Goal: Information Seeking & Learning: Learn about a topic

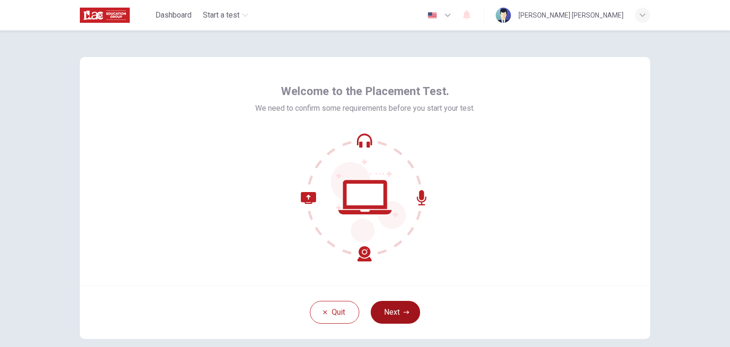
click at [410, 312] on button "Next" at bounding box center [395, 312] width 49 height 23
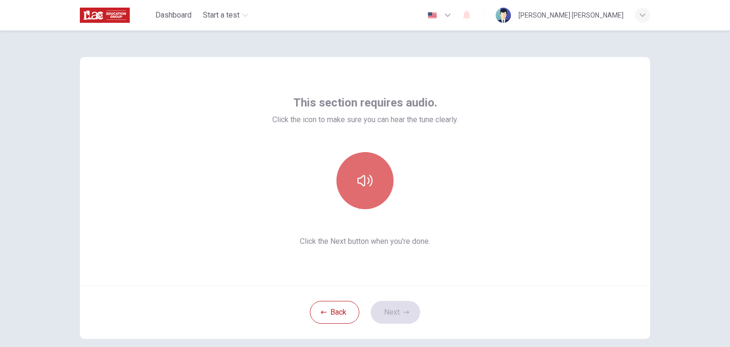
click at [373, 185] on button "button" at bounding box center [365, 180] width 57 height 57
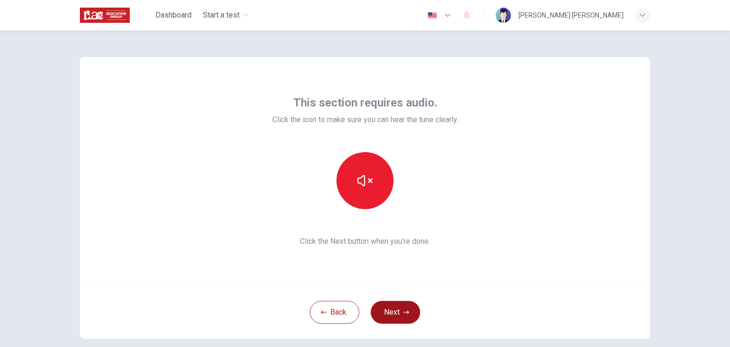
click at [405, 310] on icon "button" at bounding box center [407, 313] width 6 height 6
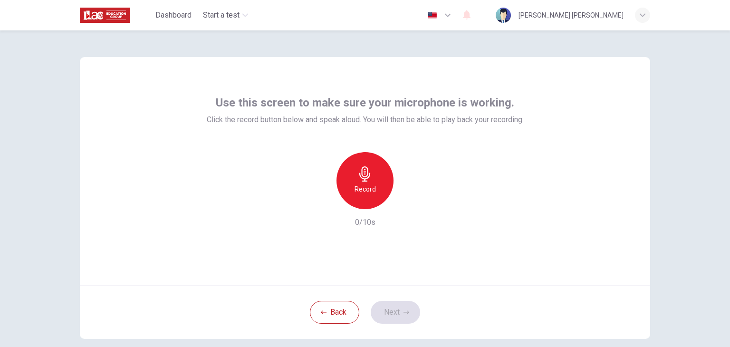
click at [359, 175] on icon "button" at bounding box center [365, 173] width 15 height 15
click at [402, 309] on button "Next" at bounding box center [395, 312] width 49 height 23
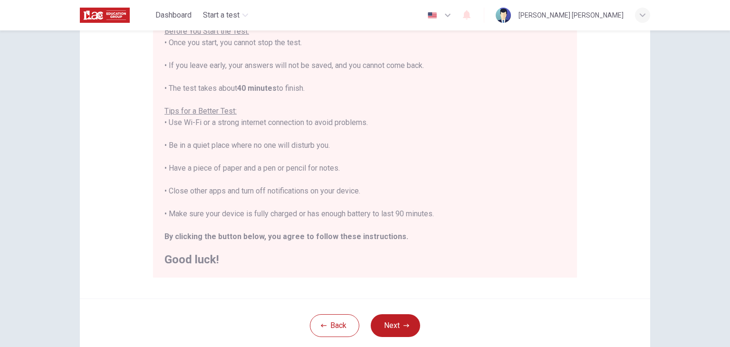
scroll to position [134, 0]
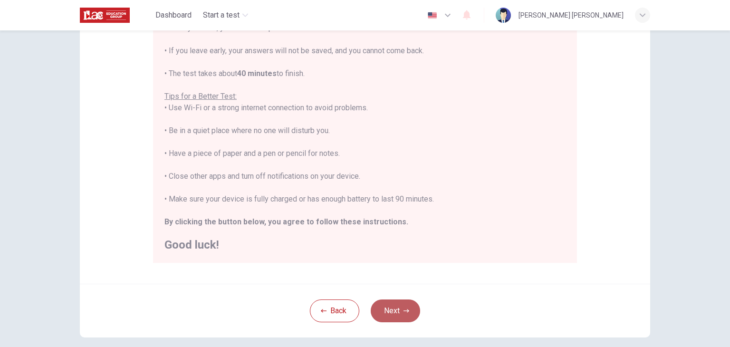
click at [397, 304] on button "Next" at bounding box center [395, 311] width 49 height 23
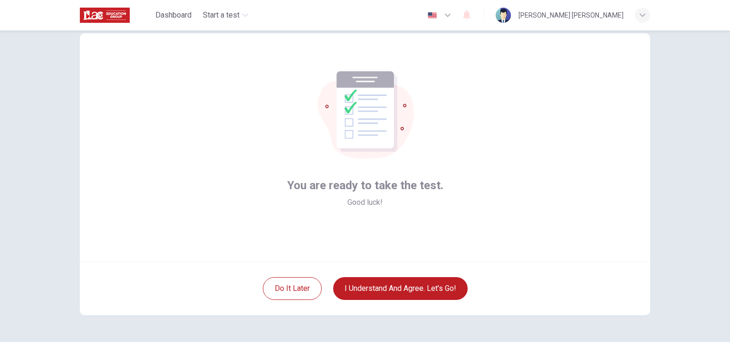
scroll to position [1, 0]
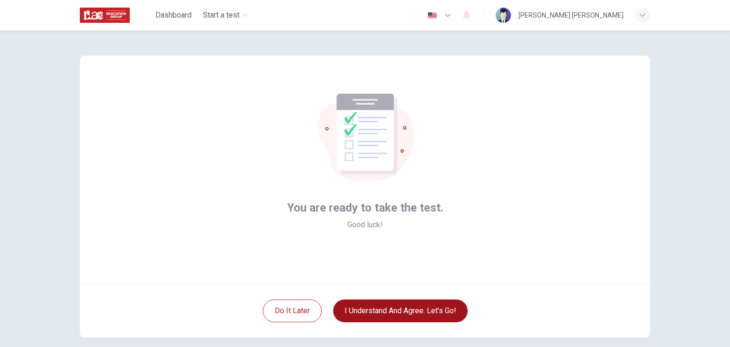
click at [422, 315] on button "I understand and agree. Let’s go!" at bounding box center [400, 311] width 135 height 23
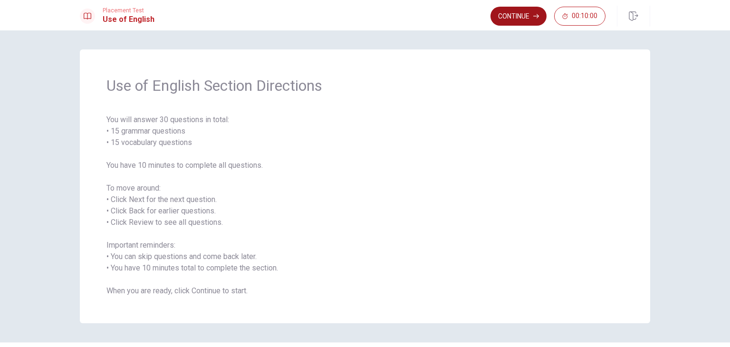
click at [532, 11] on button "Continue" at bounding box center [519, 16] width 56 height 19
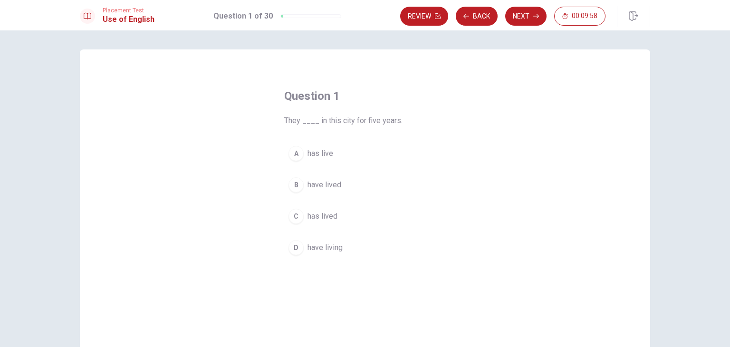
click at [309, 118] on span "They ____ in this city for five years." at bounding box center [365, 120] width 162 height 11
click at [318, 153] on span "has live" at bounding box center [321, 153] width 26 height 11
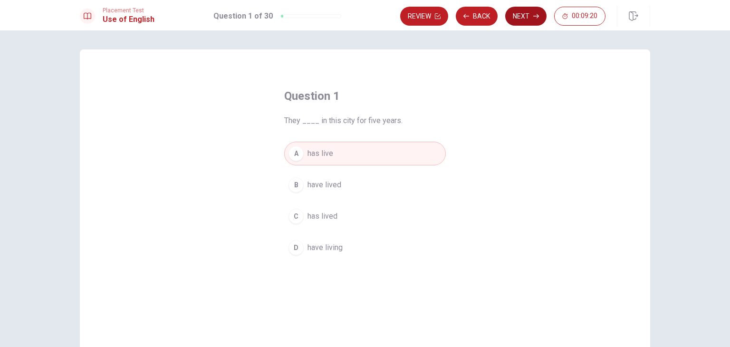
click at [529, 16] on button "Next" at bounding box center [525, 16] width 41 height 19
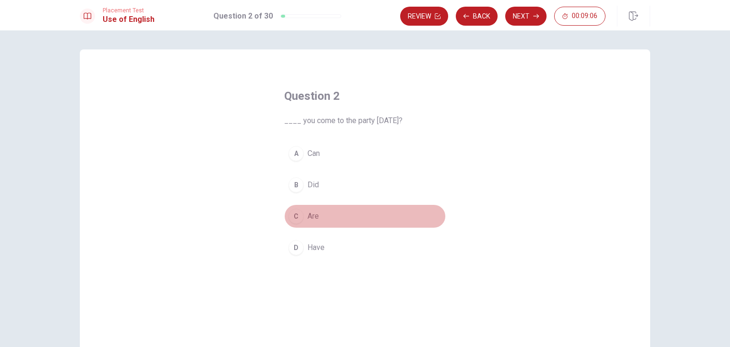
click at [310, 214] on span "Are" at bounding box center [313, 216] width 11 height 11
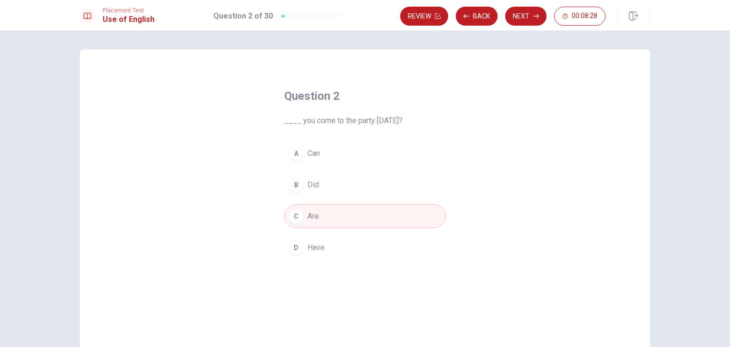
click at [343, 193] on button "B Did" at bounding box center [365, 185] width 162 height 24
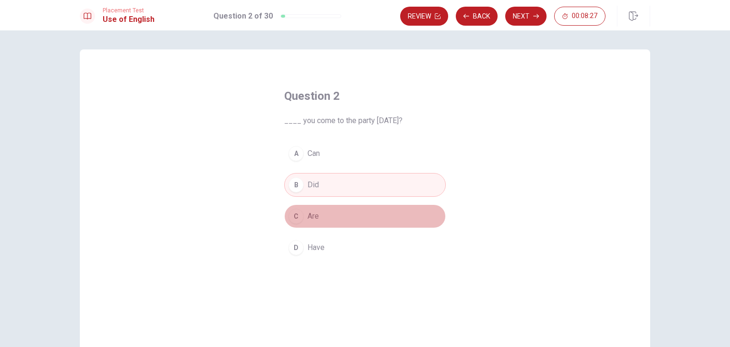
click at [347, 213] on button "C Are" at bounding box center [365, 216] width 162 height 24
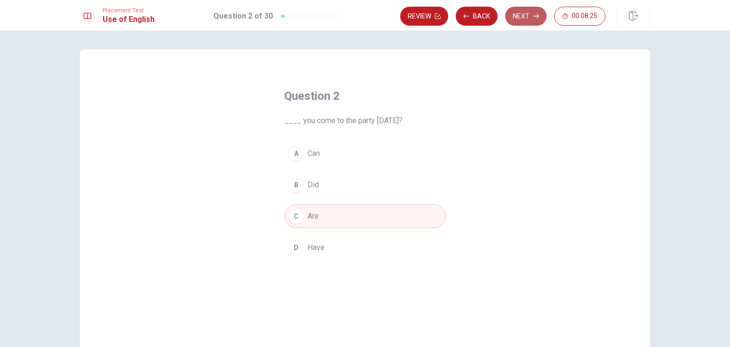
click at [530, 19] on button "Next" at bounding box center [525, 16] width 41 height 19
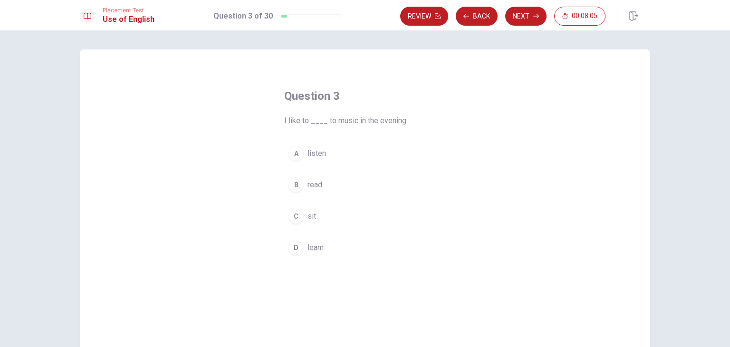
click at [320, 155] on span "listen" at bounding box center [317, 153] width 19 height 11
click at [537, 10] on button "Next" at bounding box center [525, 16] width 41 height 19
click at [322, 184] on button "B does" at bounding box center [365, 185] width 162 height 24
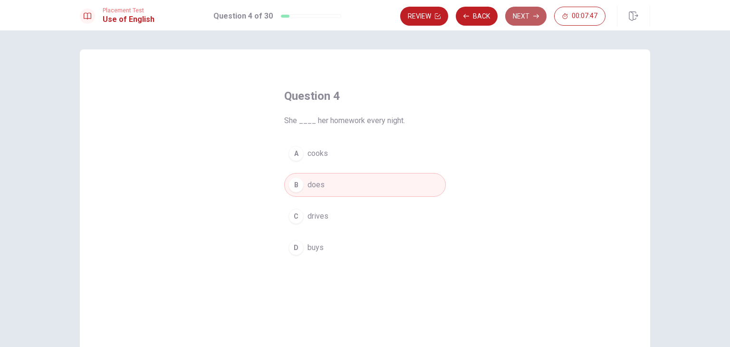
click at [526, 12] on button "Next" at bounding box center [525, 16] width 41 height 19
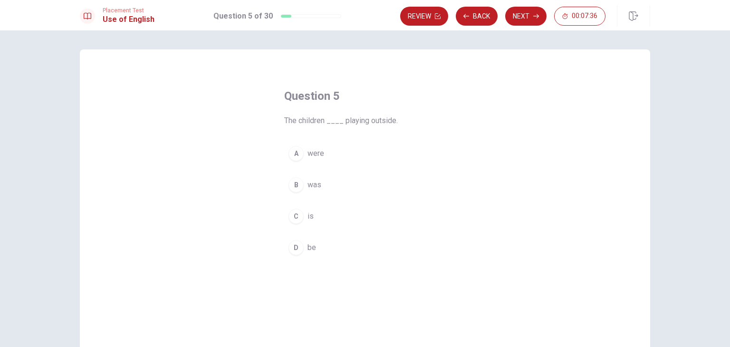
click at [308, 215] on span "is" at bounding box center [311, 216] width 6 height 11
click at [537, 19] on button "Next" at bounding box center [525, 16] width 41 height 19
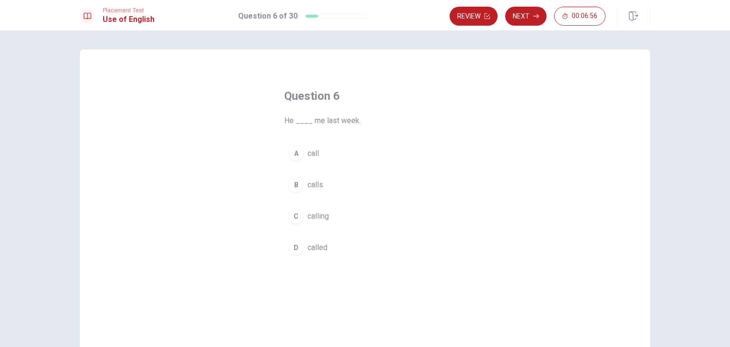
click at [322, 249] on span "called" at bounding box center [318, 247] width 20 height 11
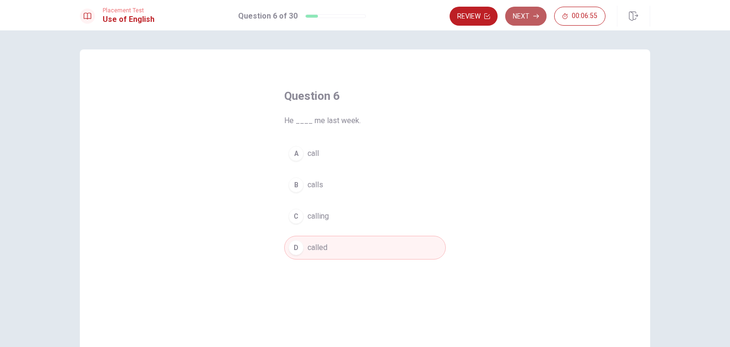
click at [526, 13] on button "Next" at bounding box center [525, 16] width 41 height 19
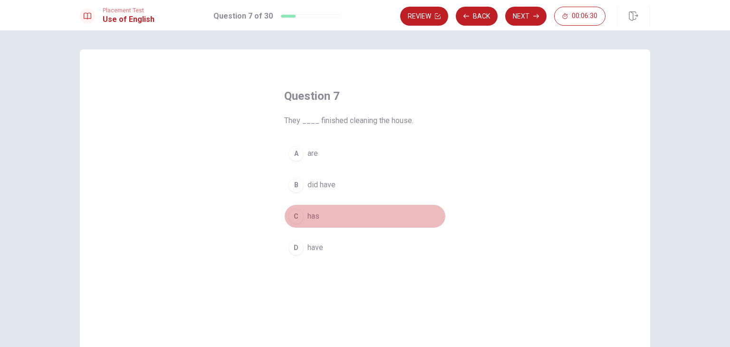
click at [316, 214] on span "has" at bounding box center [314, 216] width 12 height 11
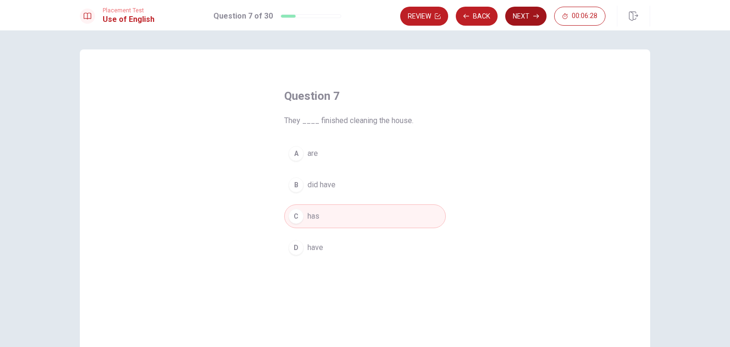
click at [521, 14] on button "Next" at bounding box center [525, 16] width 41 height 19
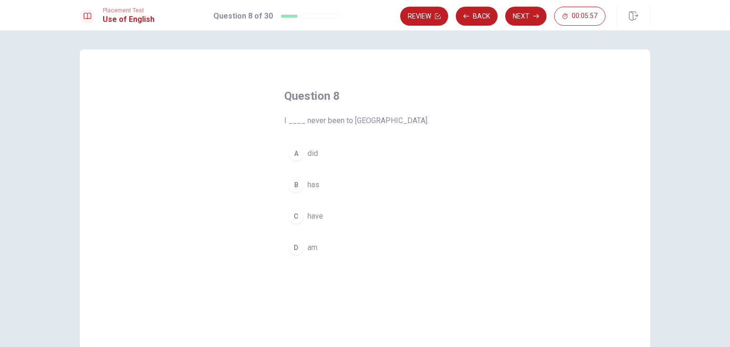
click at [317, 148] on button "A did" at bounding box center [365, 154] width 162 height 24
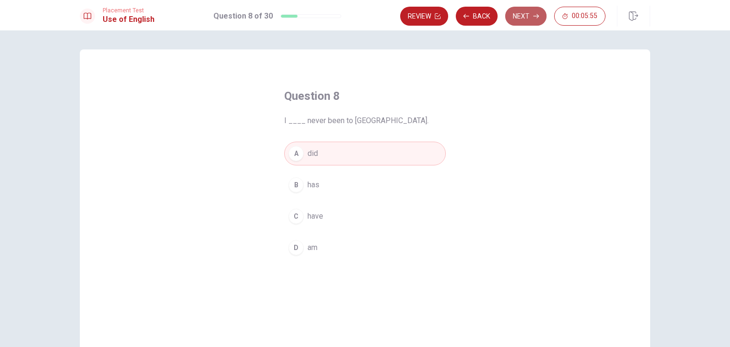
click at [542, 17] on button "Next" at bounding box center [525, 16] width 41 height 19
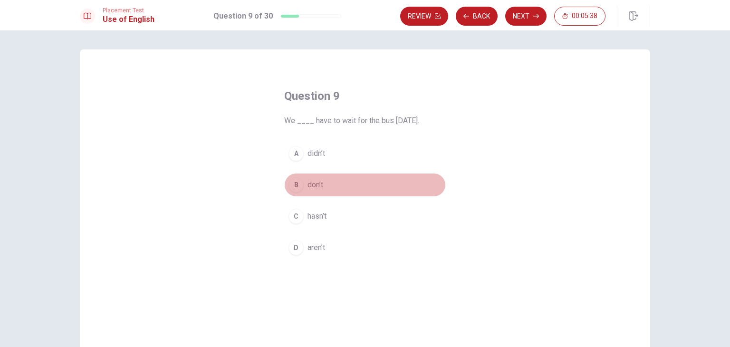
click at [319, 185] on span "don’t" at bounding box center [316, 184] width 16 height 11
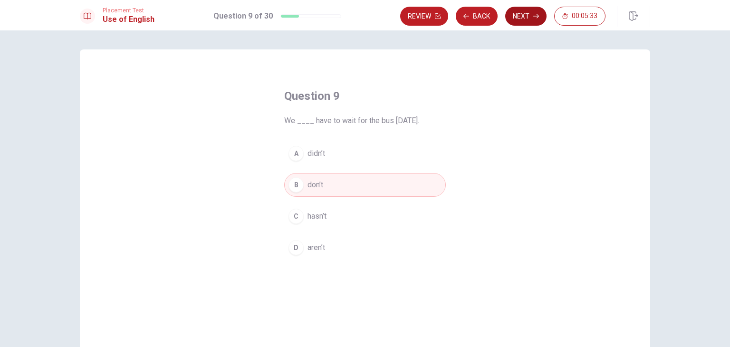
click at [524, 13] on button "Next" at bounding box center [525, 16] width 41 height 19
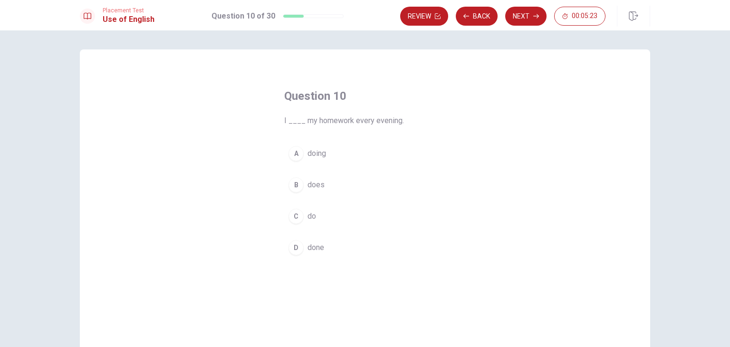
click at [312, 213] on span "do" at bounding box center [312, 216] width 9 height 11
click at [314, 149] on span "doing" at bounding box center [317, 153] width 19 height 11
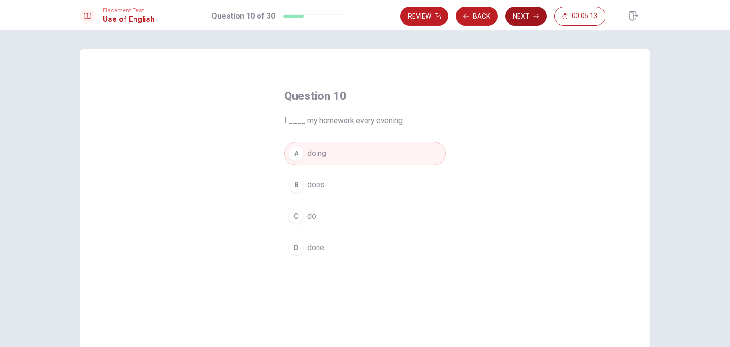
click at [532, 13] on button "Next" at bounding box center [525, 16] width 41 height 19
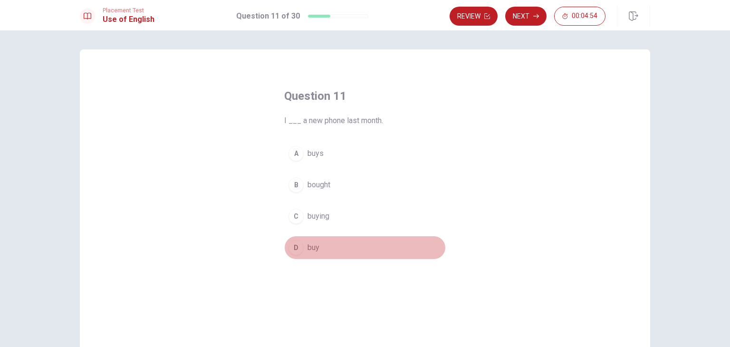
click at [317, 248] on span "buy" at bounding box center [314, 247] width 12 height 11
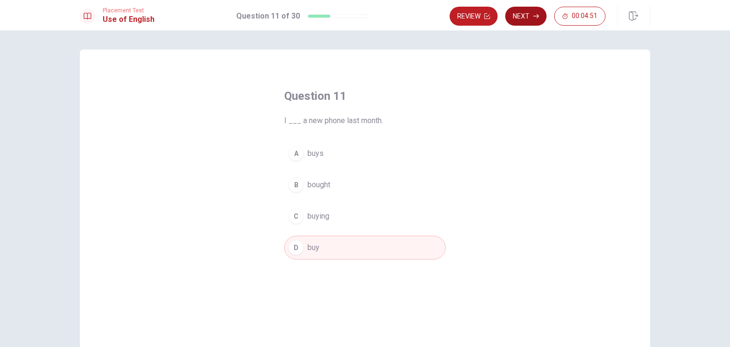
click at [525, 12] on button "Next" at bounding box center [525, 16] width 41 height 19
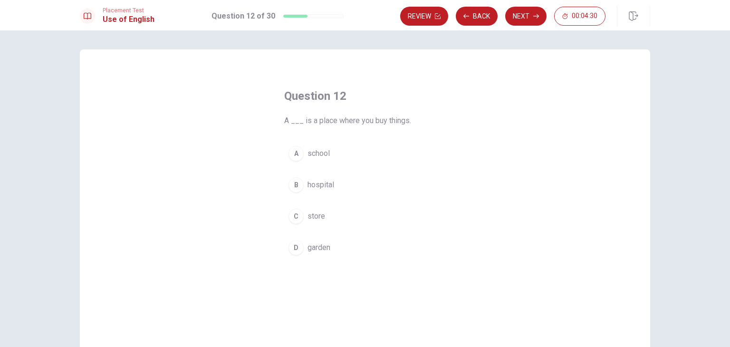
click at [323, 215] on button "C store" at bounding box center [365, 216] width 162 height 24
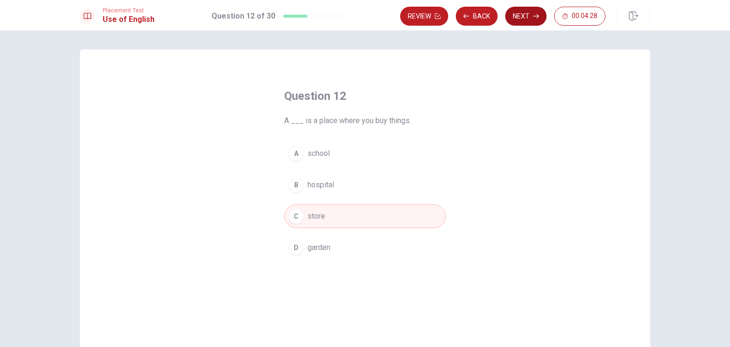
click at [520, 20] on button "Next" at bounding box center [525, 16] width 41 height 19
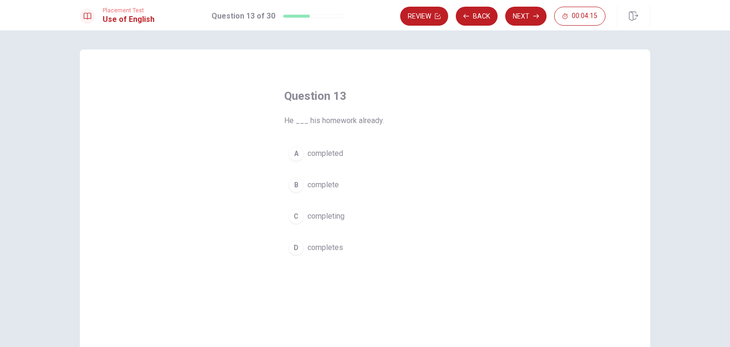
click at [318, 218] on span "completing" at bounding box center [326, 216] width 37 height 11
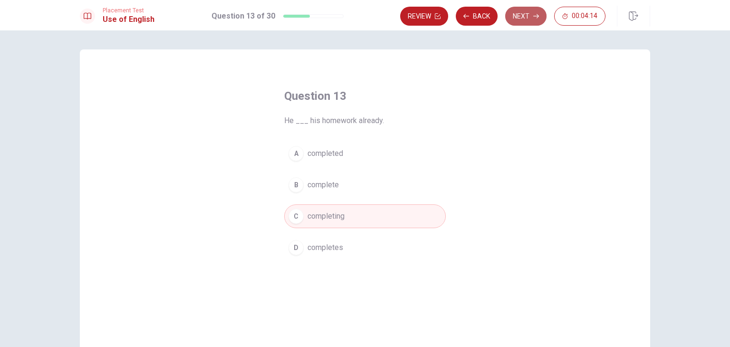
click at [540, 14] on button "Next" at bounding box center [525, 16] width 41 height 19
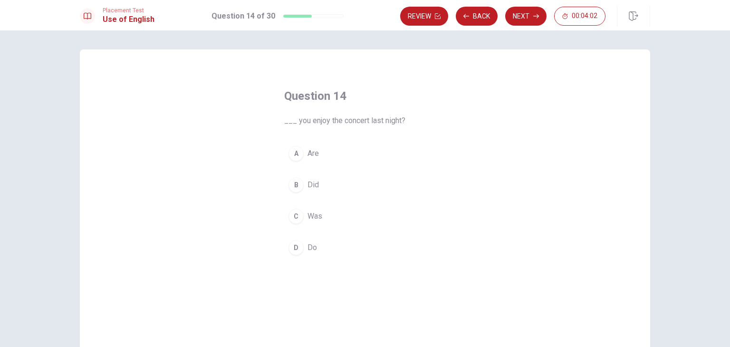
click at [308, 247] on span "Do" at bounding box center [313, 247] width 10 height 11
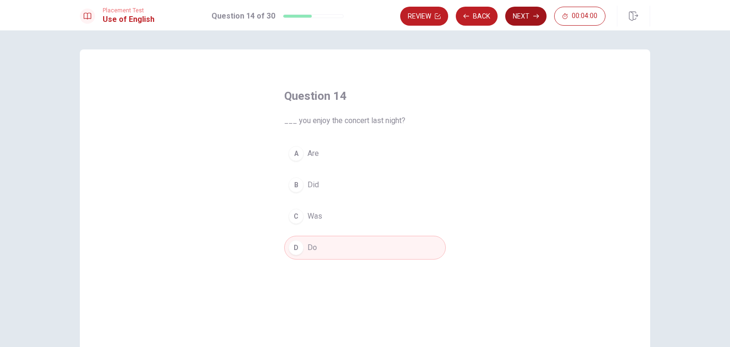
click at [530, 12] on button "Next" at bounding box center [525, 16] width 41 height 19
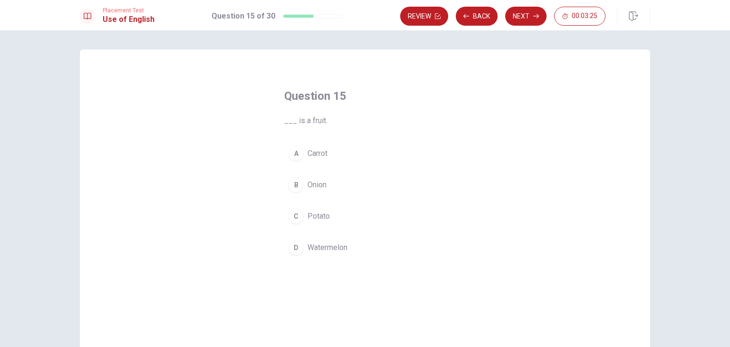
click at [337, 246] on span "Watermelon" at bounding box center [328, 247] width 40 height 11
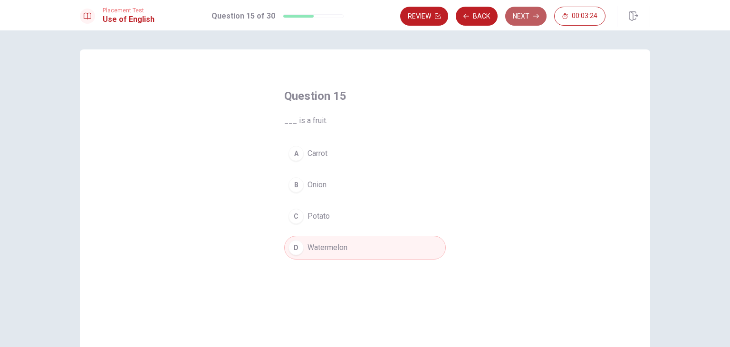
click at [536, 10] on button "Next" at bounding box center [525, 16] width 41 height 19
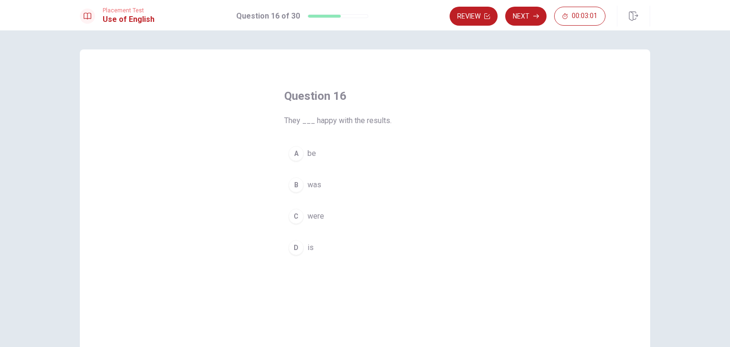
click at [315, 186] on span "was" at bounding box center [315, 184] width 14 height 11
click at [323, 216] on button "C were" at bounding box center [365, 216] width 162 height 24
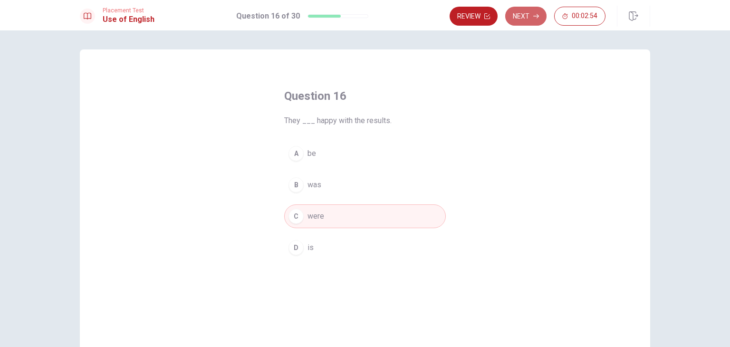
click at [528, 10] on button "Next" at bounding box center [525, 16] width 41 height 19
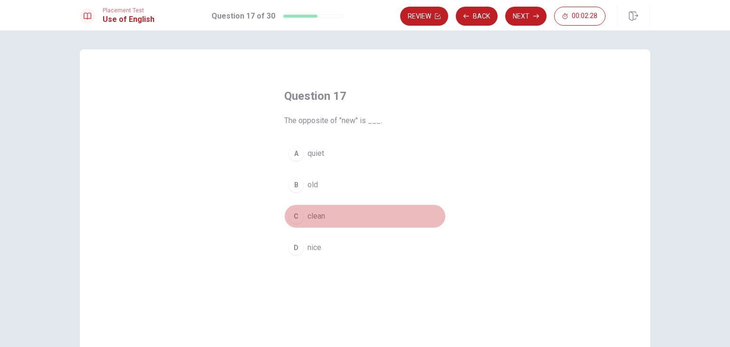
click at [321, 214] on span "clean" at bounding box center [317, 216] width 18 height 11
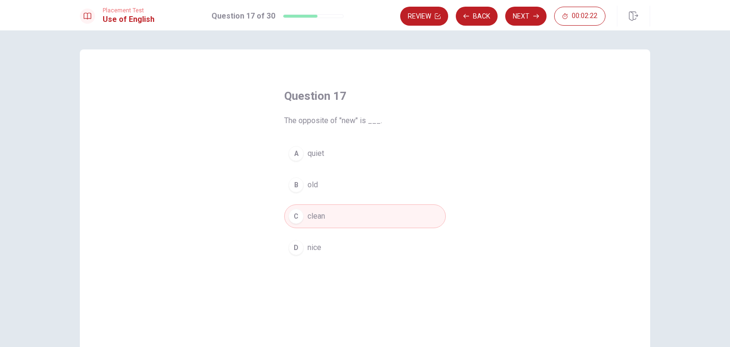
click at [522, 12] on button "Next" at bounding box center [525, 16] width 41 height 19
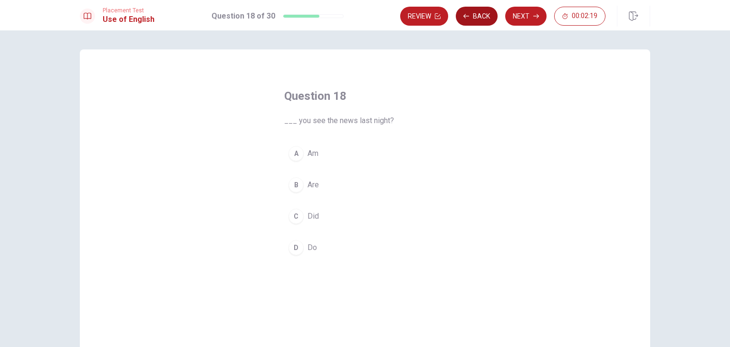
click at [474, 19] on button "Back" at bounding box center [477, 16] width 42 height 19
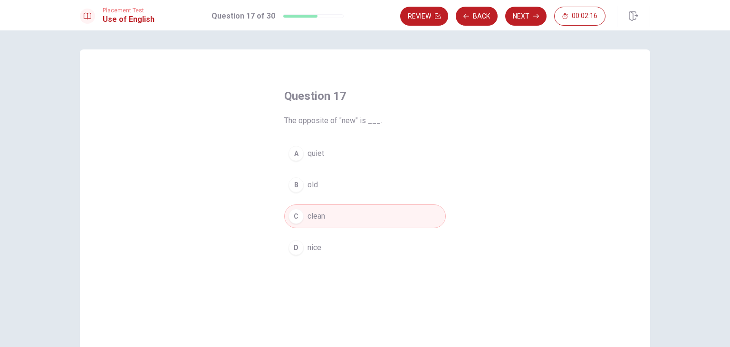
click at [315, 248] on span "nice" at bounding box center [315, 247] width 14 height 11
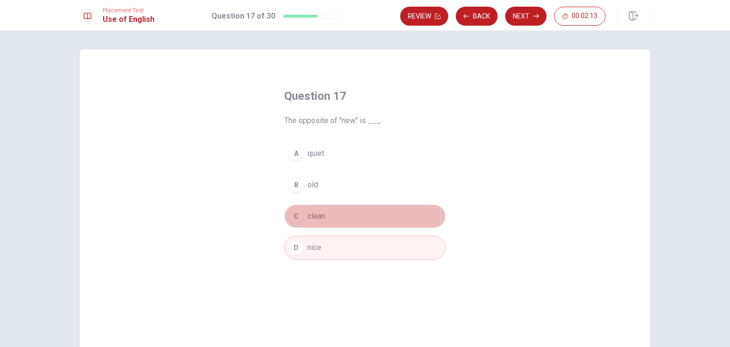
click at [335, 216] on button "C clean" at bounding box center [365, 216] width 162 height 24
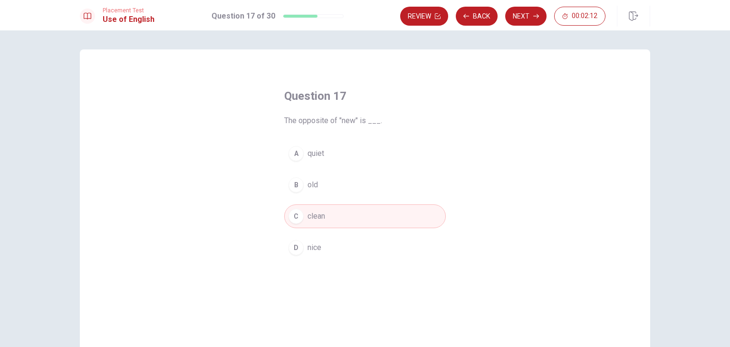
click at [524, 8] on button "Next" at bounding box center [525, 16] width 41 height 19
click at [310, 248] on span "Do" at bounding box center [313, 247] width 10 height 11
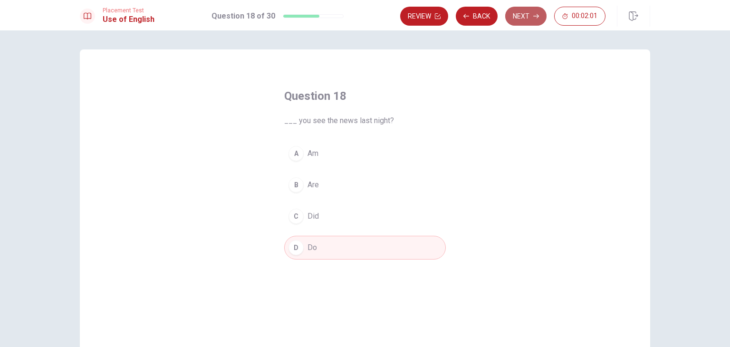
click at [529, 17] on button "Next" at bounding box center [525, 16] width 41 height 19
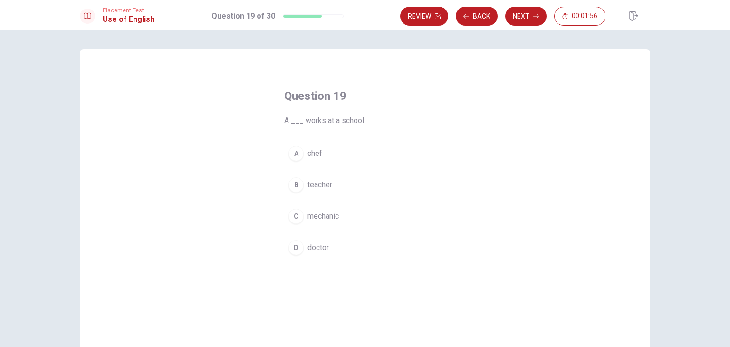
click at [325, 185] on span "teacher" at bounding box center [320, 184] width 25 height 11
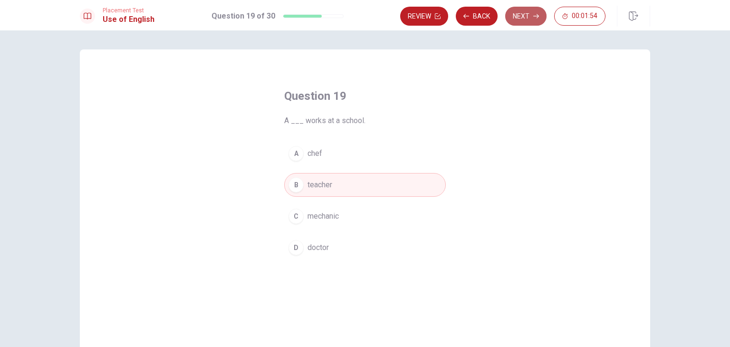
click at [526, 11] on button "Next" at bounding box center [525, 16] width 41 height 19
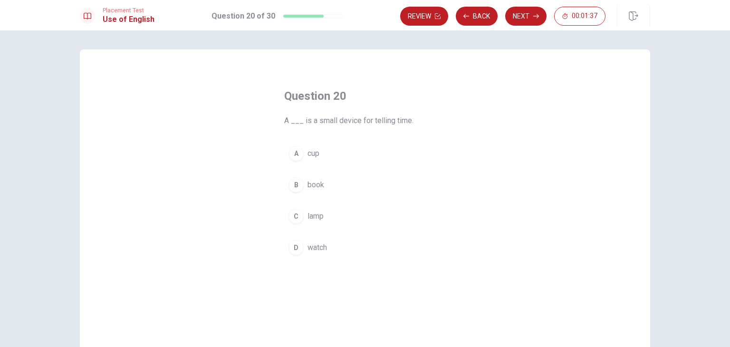
click at [321, 158] on button "A cup" at bounding box center [365, 154] width 162 height 24
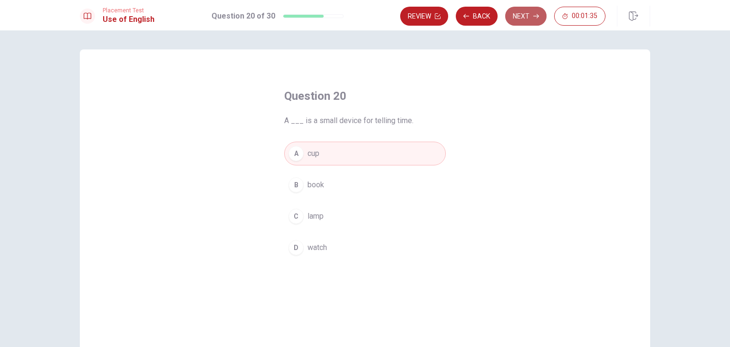
click at [528, 14] on button "Next" at bounding box center [525, 16] width 41 height 19
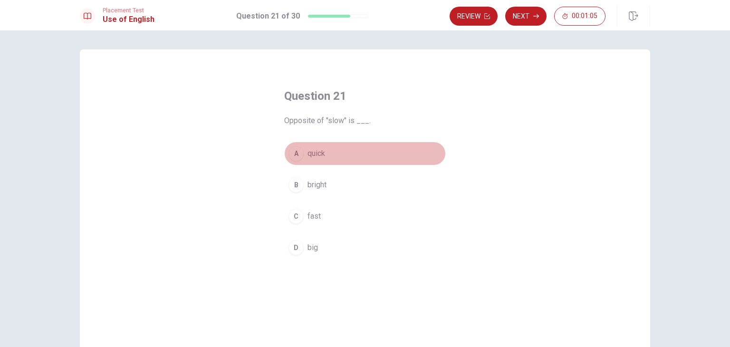
click at [320, 156] on span "quick" at bounding box center [317, 153] width 18 height 11
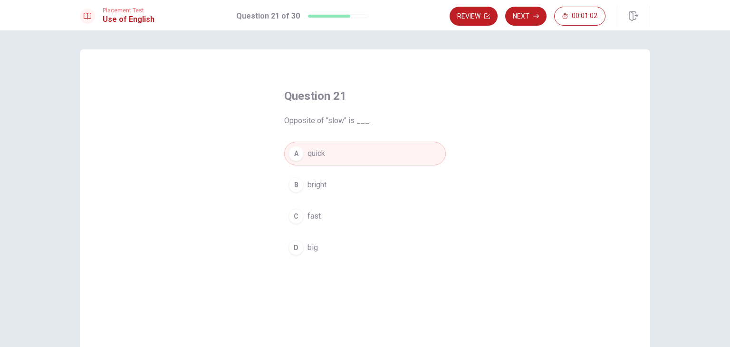
click at [538, 14] on icon "button" at bounding box center [536, 16] width 6 height 6
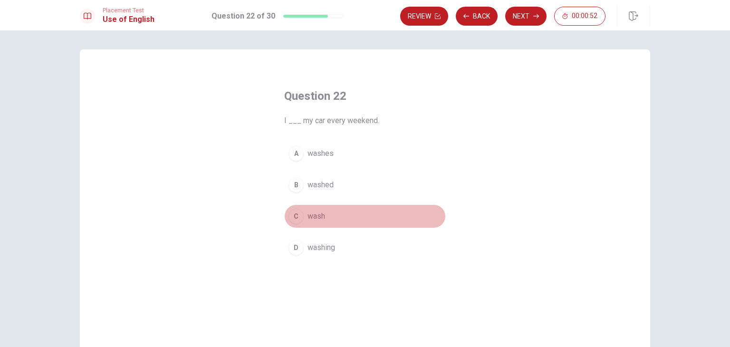
click at [319, 216] on span "wash" at bounding box center [317, 216] width 18 height 11
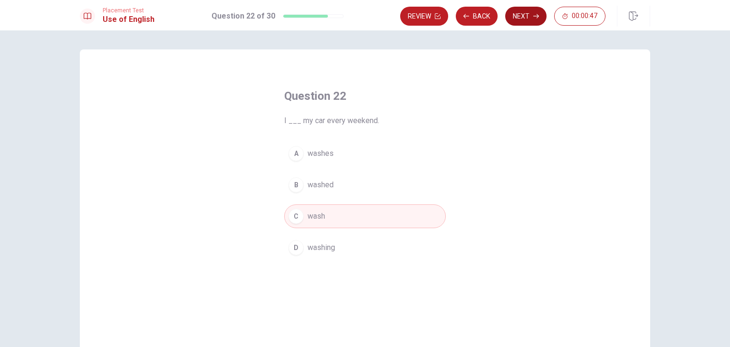
click at [529, 19] on button "Next" at bounding box center [525, 16] width 41 height 19
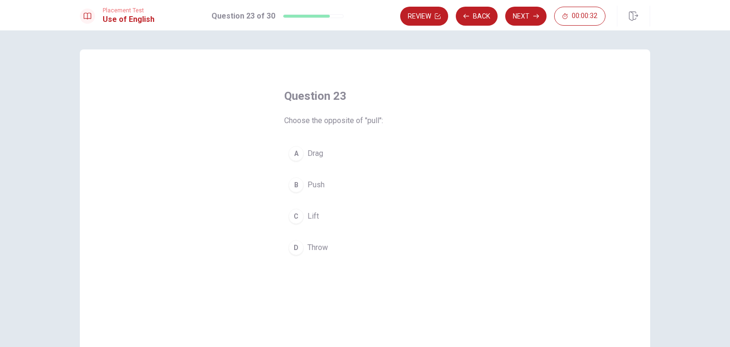
click at [320, 190] on button "B Push" at bounding box center [365, 185] width 162 height 24
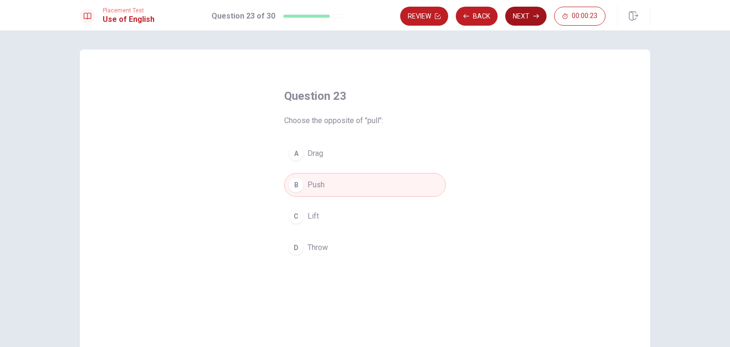
click at [521, 17] on button "Next" at bounding box center [525, 16] width 41 height 19
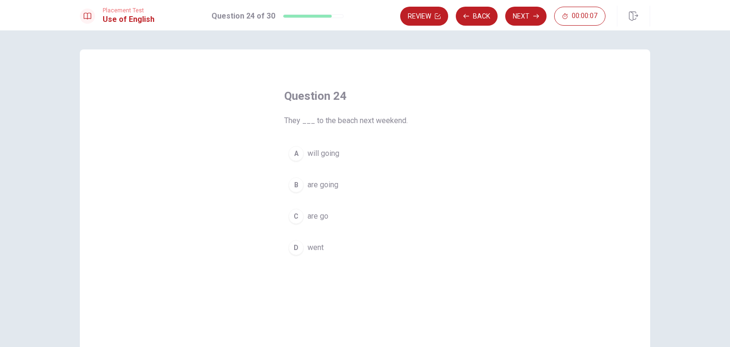
click at [327, 182] on span "are going" at bounding box center [323, 184] width 31 height 11
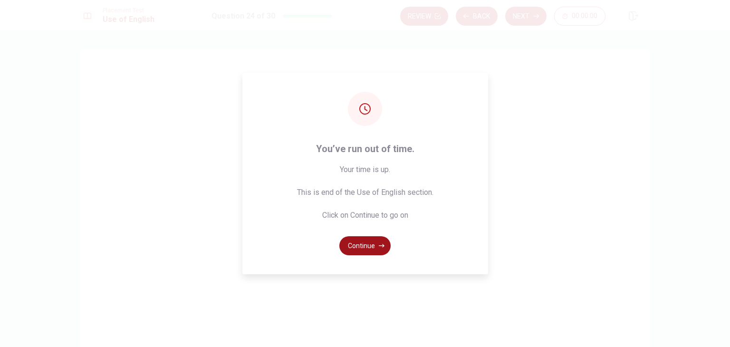
click at [375, 246] on button "Continue" at bounding box center [364, 245] width 51 height 19
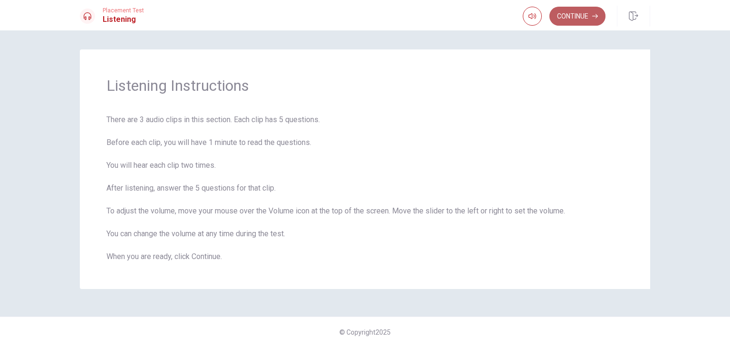
click at [571, 16] on button "Continue" at bounding box center [578, 16] width 56 height 19
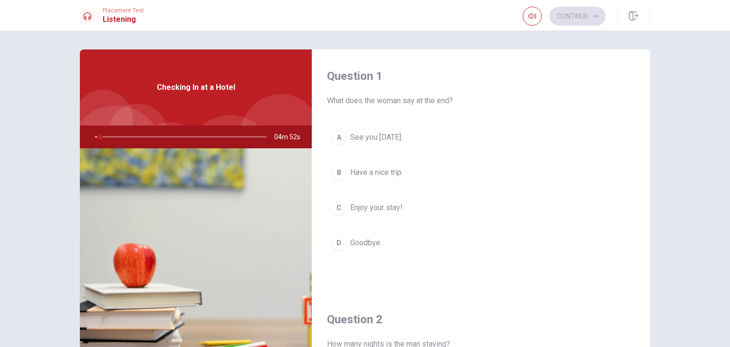
drag, startPoint x: 98, startPoint y: 135, endPoint x: 85, endPoint y: 135, distance: 12.8
click at [85, 135] on div at bounding box center [179, 137] width 191 height 23
drag, startPoint x: 102, startPoint y: 135, endPoint x: 83, endPoint y: 134, distance: 19.0
click at [74, 134] on div "Question 1 What does the woman say at the end? A See you [DATE]. B Have a nice …" at bounding box center [365, 214] width 601 height 330
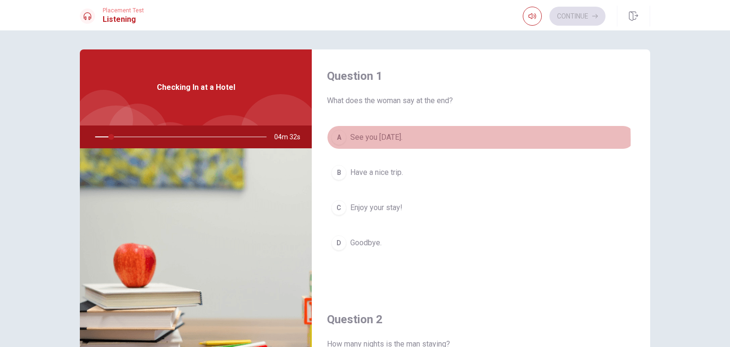
click at [337, 140] on div "A" at bounding box center [338, 137] width 15 height 15
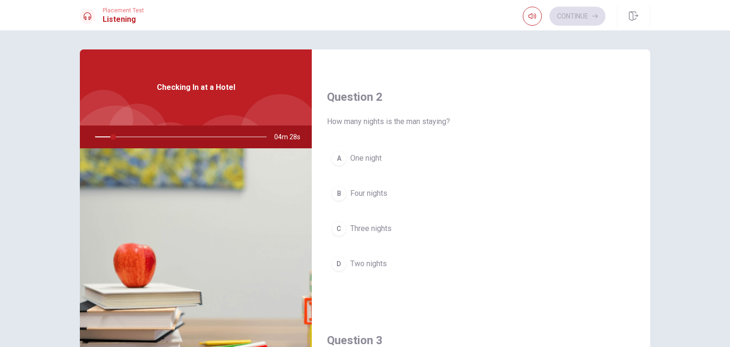
scroll to position [226, 0]
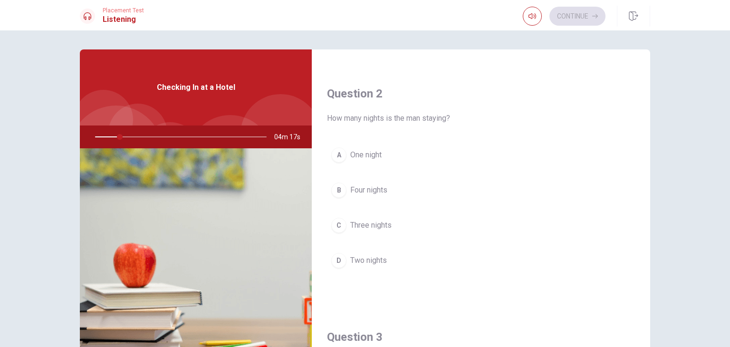
click at [103, 143] on div at bounding box center [179, 137] width 191 height 23
click at [112, 132] on div at bounding box center [179, 137] width 191 height 23
drag, startPoint x: 115, startPoint y: 137, endPoint x: 93, endPoint y: 140, distance: 22.1
click at [93, 140] on div at bounding box center [179, 137] width 191 height 23
click at [530, 14] on icon "button" at bounding box center [533, 16] width 8 height 8
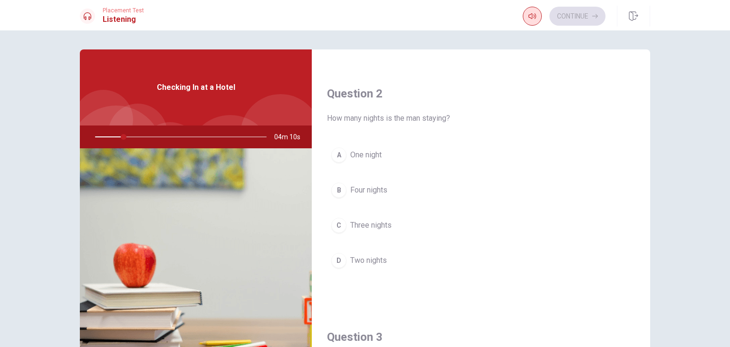
click at [532, 10] on button "button" at bounding box center [532, 16] width 19 height 19
click at [535, 18] on icon "button" at bounding box center [533, 16] width 8 height 8
click at [552, 34] on span at bounding box center [550, 34] width 6 height 6
click at [534, 19] on icon "button" at bounding box center [533, 16] width 8 height 8
click at [359, 224] on span "Three nights" at bounding box center [370, 225] width 41 height 11
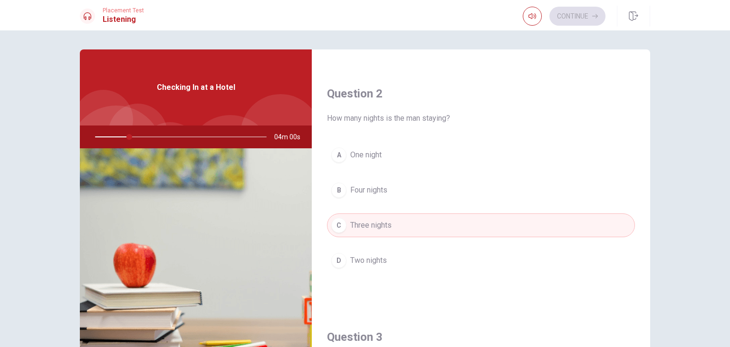
drag, startPoint x: 651, startPoint y: 174, endPoint x: 651, endPoint y: 204, distance: 30.4
click at [653, 207] on div "Question 1 What does the woman say at the end? A See you [DATE]. B Have a nice …" at bounding box center [365, 214] width 601 height 330
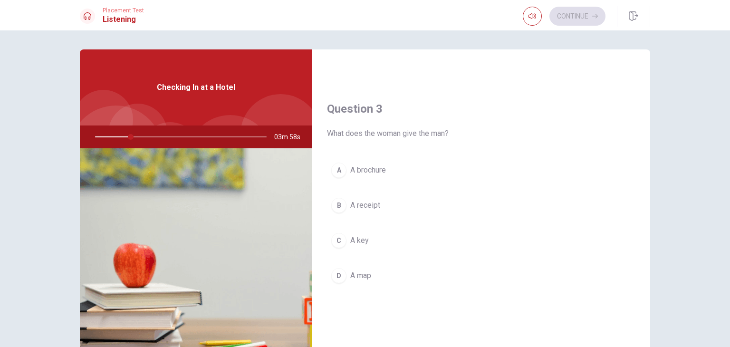
scroll to position [457, 0]
click at [530, 17] on icon "button" at bounding box center [533, 16] width 8 height 8
click at [535, 6] on div "Continue" at bounding box center [586, 16] width 127 height 21
click at [534, 15] on icon "button" at bounding box center [533, 16] width 8 height 8
click at [525, 105] on h4 "Question 3" at bounding box center [481, 105] width 308 height 15
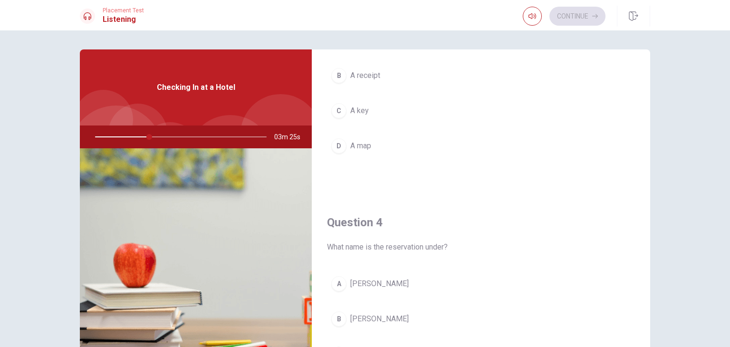
scroll to position [614, 0]
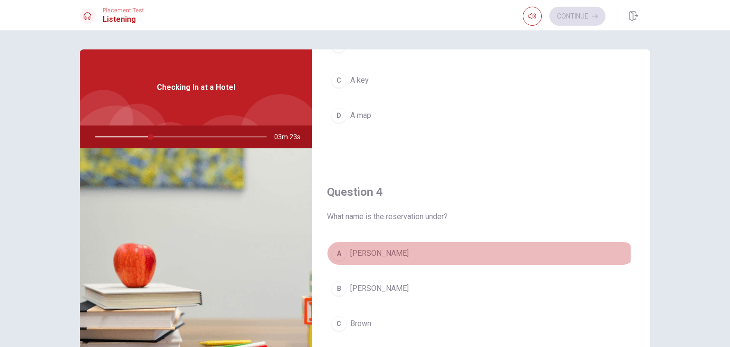
click at [340, 251] on div "A" at bounding box center [338, 253] width 15 height 15
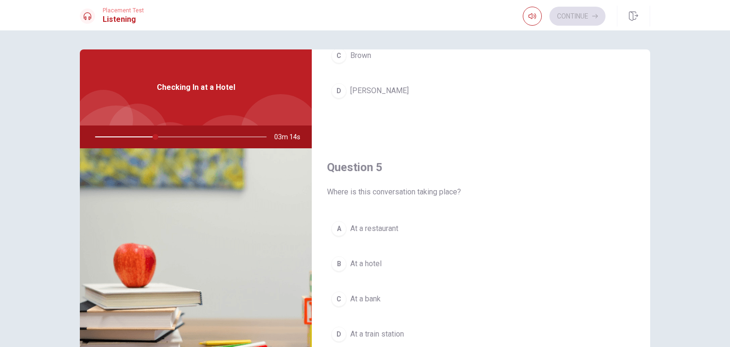
scroll to position [882, 0]
click at [350, 226] on span "At a restaurant" at bounding box center [374, 228] width 48 height 11
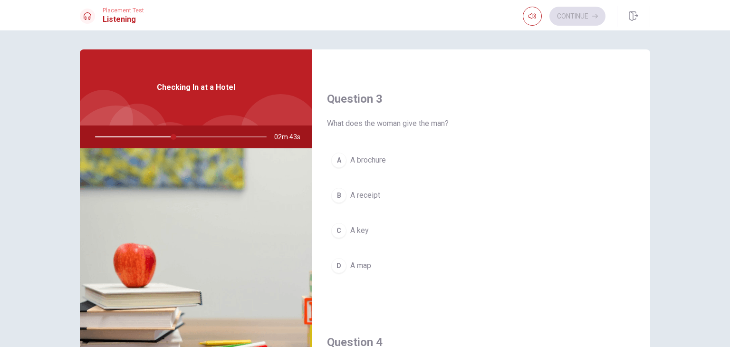
scroll to position [451, 0]
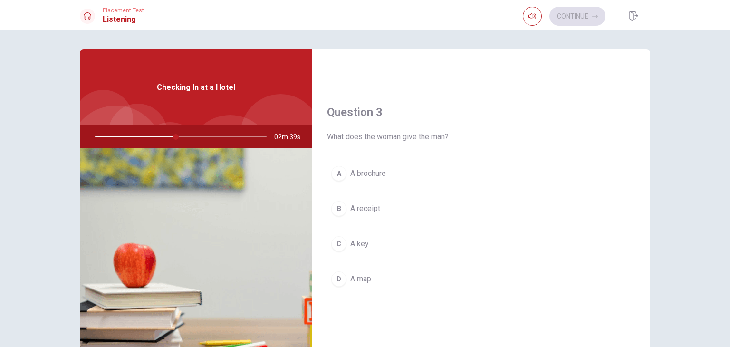
click at [529, 6] on div "Continue" at bounding box center [586, 16] width 127 height 21
click at [532, 17] on icon "button" at bounding box center [533, 16] width 8 height 8
click at [369, 204] on span "A receipt" at bounding box center [365, 208] width 30 height 11
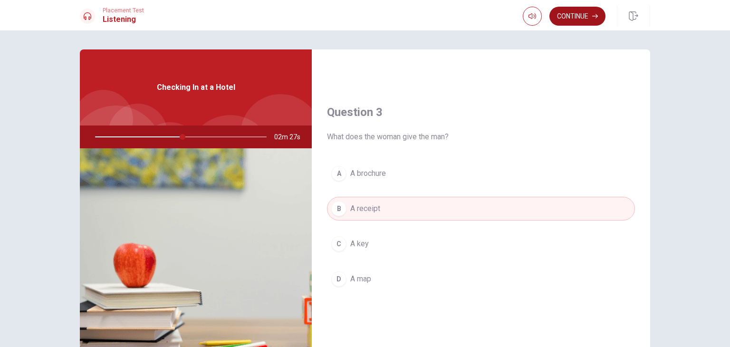
click at [592, 17] on icon "button" at bounding box center [595, 16] width 6 height 6
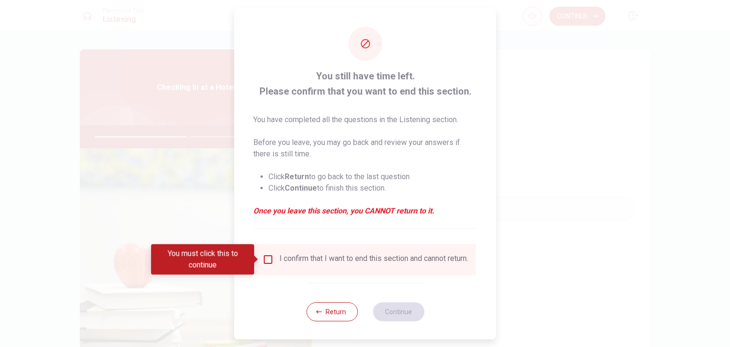
click at [317, 315] on icon "button" at bounding box center [319, 312] width 6 height 6
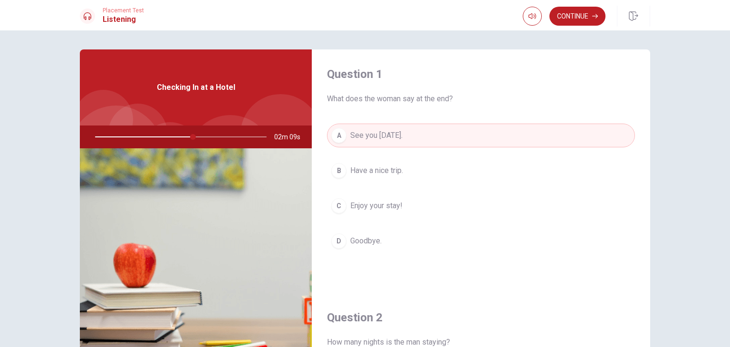
scroll to position [0, 0]
click at [192, 137] on div at bounding box center [179, 137] width 191 height 23
drag, startPoint x: 191, startPoint y: 137, endPoint x: 162, endPoint y: 135, distance: 29.5
click at [162, 135] on div at bounding box center [179, 137] width 191 height 23
drag, startPoint x: 192, startPoint y: 136, endPoint x: 164, endPoint y: 137, distance: 28.1
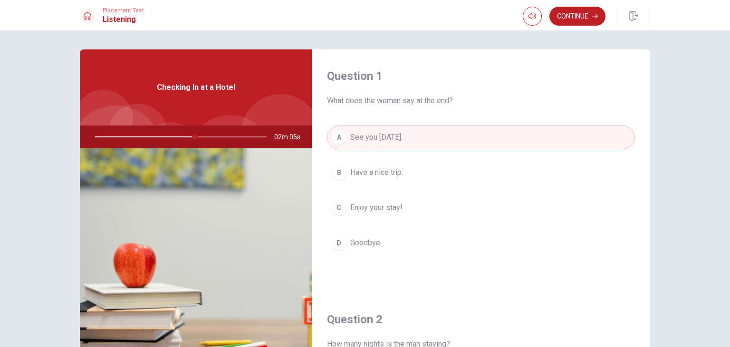
click at [164, 137] on div at bounding box center [179, 137] width 191 height 23
click at [182, 136] on div at bounding box center [179, 137] width 191 height 23
click at [183, 136] on div at bounding box center [179, 137] width 191 height 23
click at [186, 137] on div at bounding box center [179, 137] width 191 height 23
click at [191, 137] on div at bounding box center [179, 137] width 191 height 23
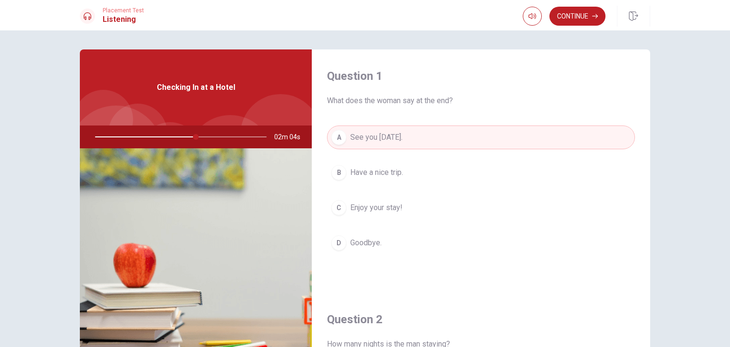
click at [193, 137] on div at bounding box center [179, 137] width 191 height 23
click at [193, 139] on div at bounding box center [179, 137] width 191 height 23
click at [202, 137] on div at bounding box center [179, 137] width 191 height 23
click at [534, 20] on button "button" at bounding box center [532, 16] width 19 height 19
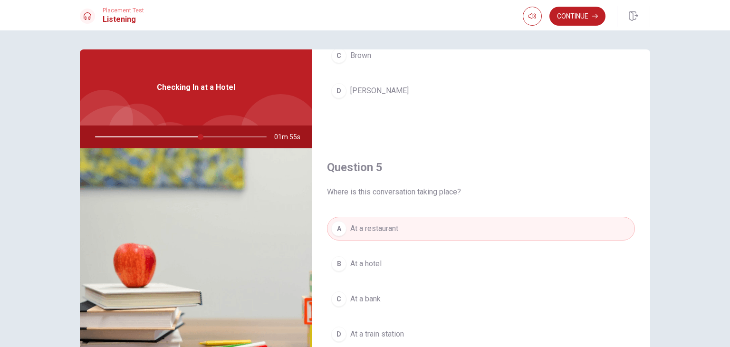
scroll to position [48, 0]
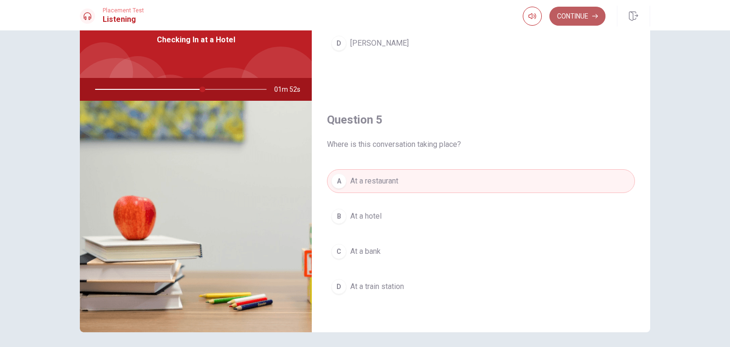
click at [567, 18] on button "Continue" at bounding box center [578, 16] width 56 height 19
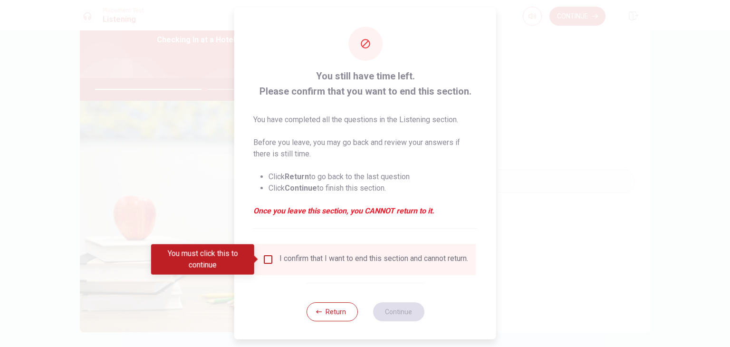
click at [267, 260] on input "You must click this to continue" at bounding box center [267, 259] width 11 height 11
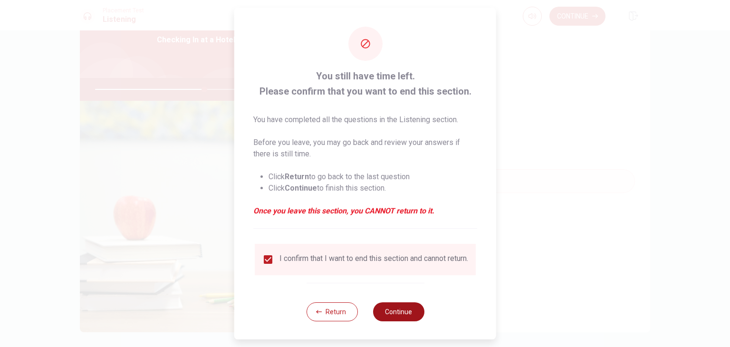
click at [385, 315] on button "Continue" at bounding box center [398, 311] width 51 height 19
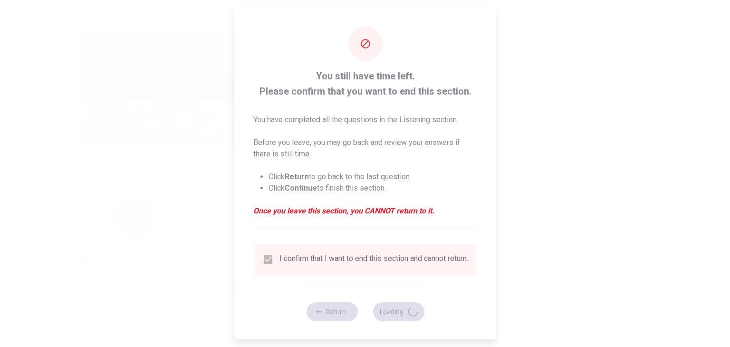
type input "65"
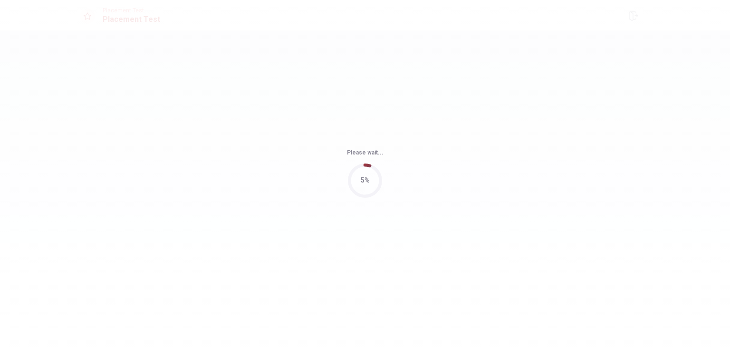
scroll to position [0, 0]
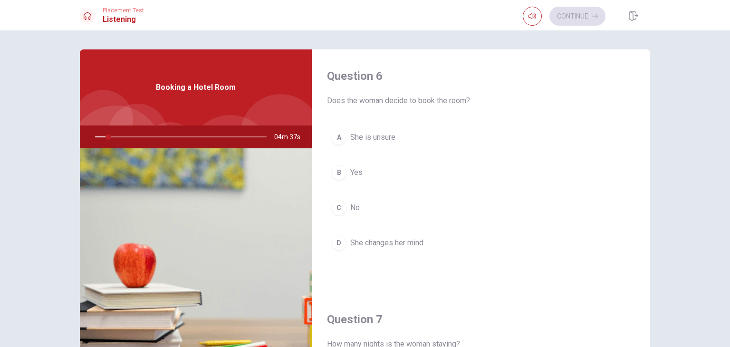
click at [399, 242] on span "She changes her mind" at bounding box center [386, 242] width 73 height 11
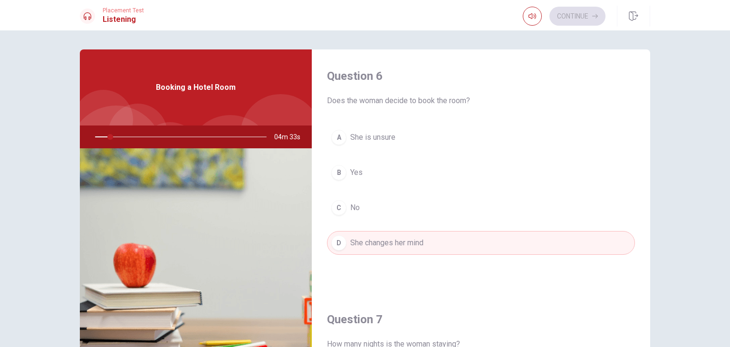
drag, startPoint x: 648, startPoint y: 123, endPoint x: 649, endPoint y: 148, distance: 25.7
click at [649, 148] on div "Question 6 Does the woman decide to book the room? A She is unsure B Yes C No D…" at bounding box center [365, 214] width 601 height 330
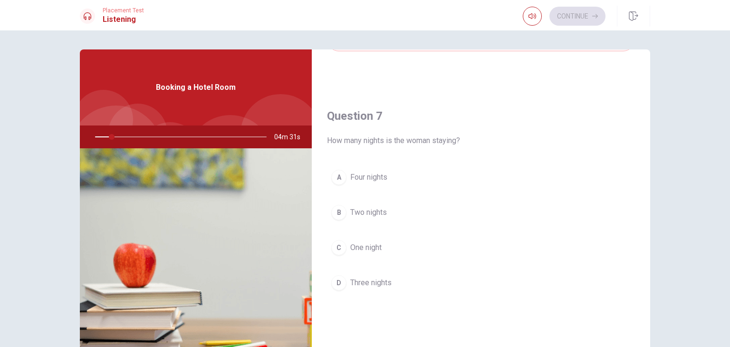
scroll to position [240, 0]
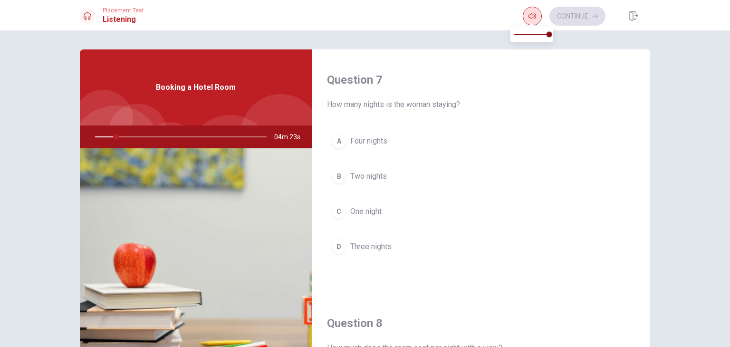
click at [534, 12] on icon "button" at bounding box center [533, 16] width 8 height 8
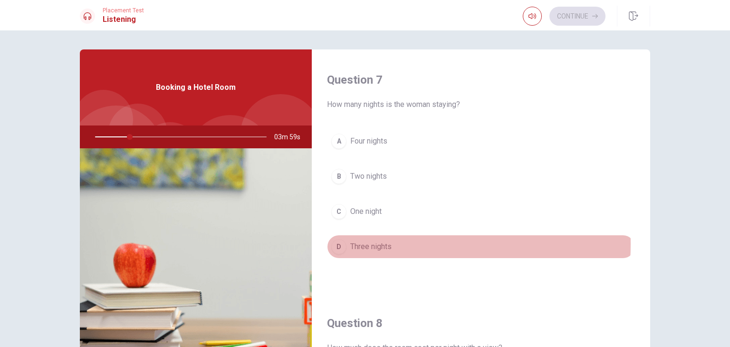
click at [342, 242] on div "D" at bounding box center [338, 246] width 15 height 15
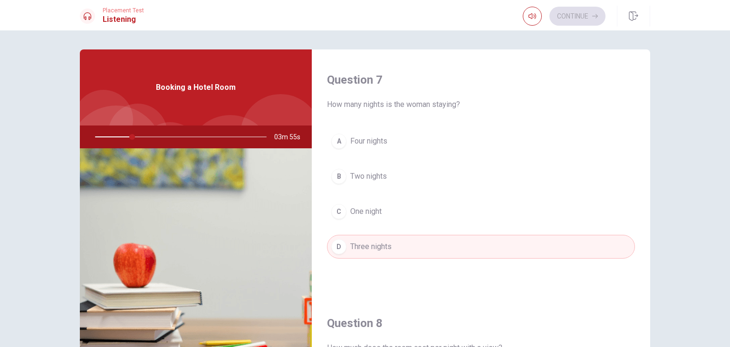
click at [339, 140] on div "A" at bounding box center [338, 141] width 15 height 15
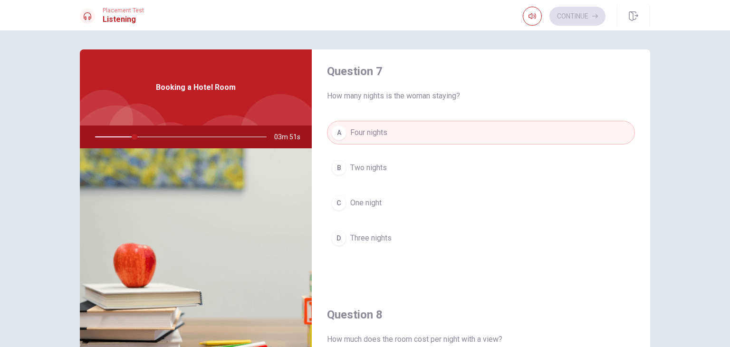
scroll to position [249, 0]
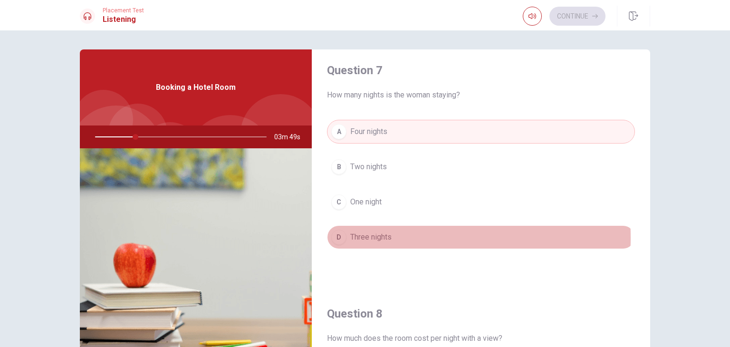
click at [338, 235] on div "D" at bounding box center [338, 237] width 15 height 15
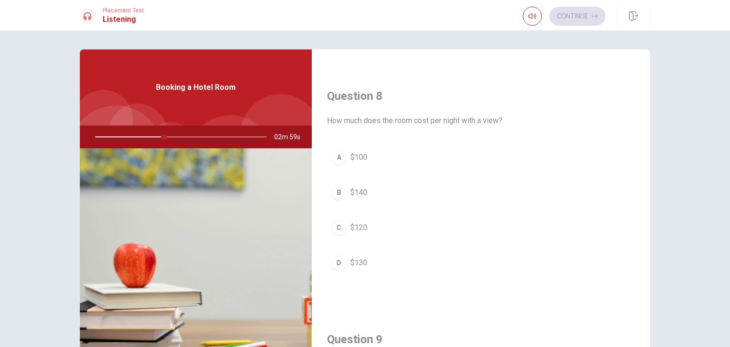
scroll to position [463, 0]
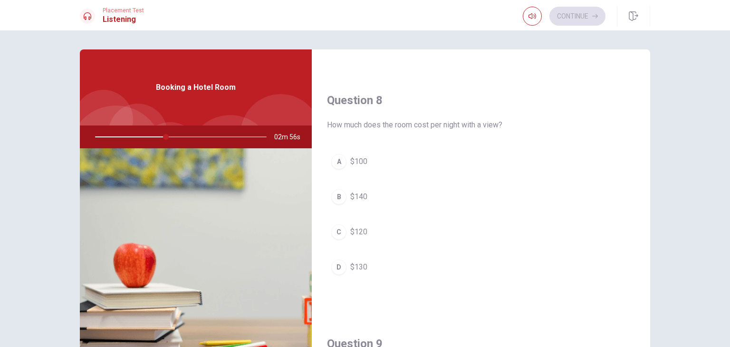
click at [344, 230] on div "C" at bounding box center [338, 231] width 15 height 15
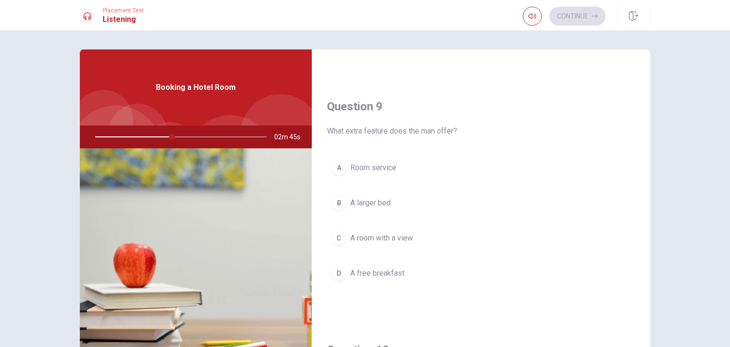
scroll to position [714, 0]
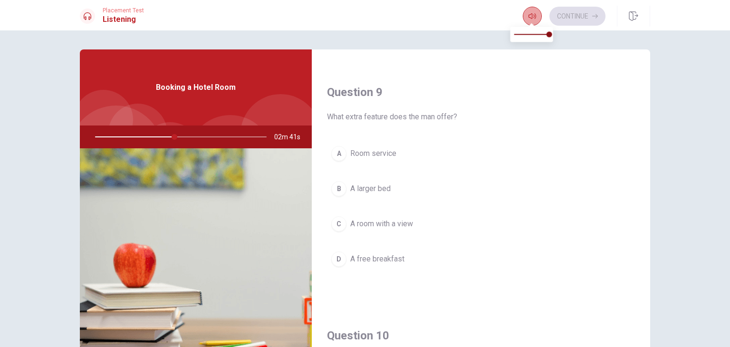
click at [533, 16] on icon "button" at bounding box center [533, 16] width 8 height 8
click at [529, 19] on icon "button" at bounding box center [533, 16] width 8 height 8
click at [185, 136] on div at bounding box center [179, 137] width 191 height 23
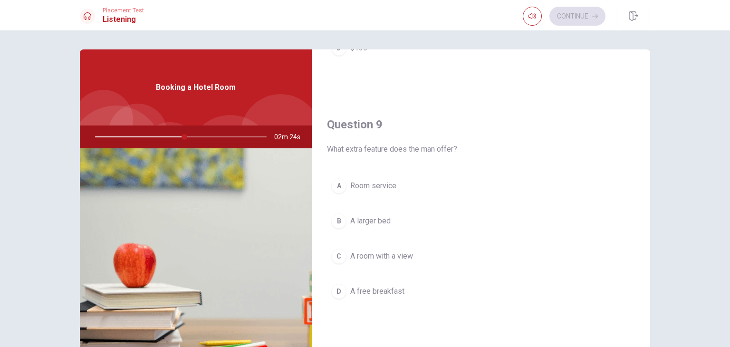
scroll to position [686, 0]
click at [436, 212] on button "B A larger bed" at bounding box center [481, 217] width 308 height 24
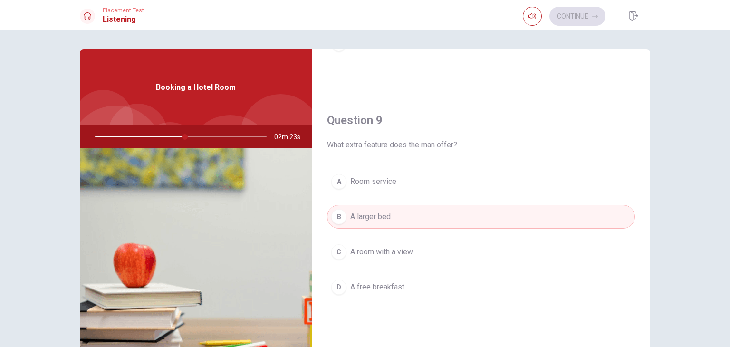
click at [430, 181] on button "A Room service" at bounding box center [481, 182] width 308 height 24
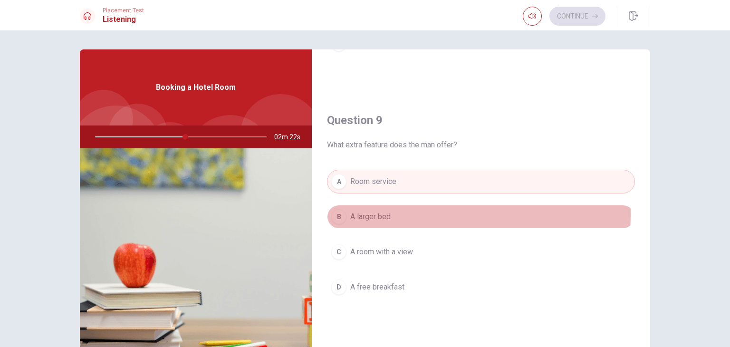
click at [437, 212] on button "B A larger bed" at bounding box center [481, 217] width 308 height 24
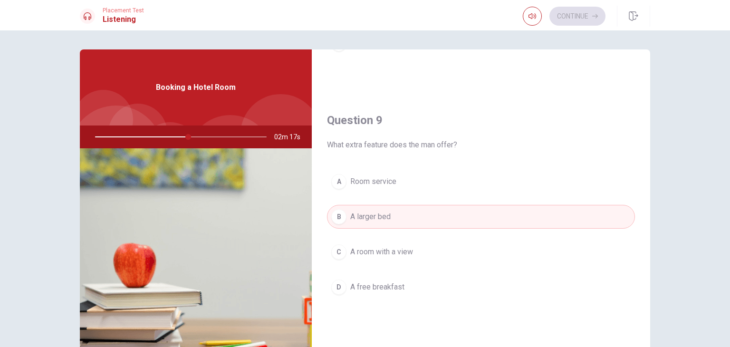
click at [434, 184] on button "A Room service" at bounding box center [481, 182] width 308 height 24
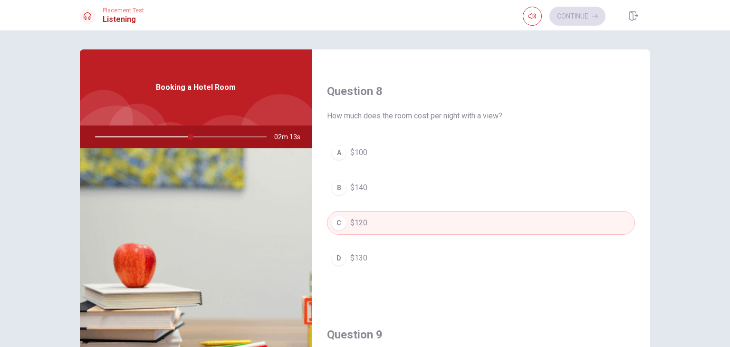
scroll to position [467, 0]
drag, startPoint x: 648, startPoint y: 265, endPoint x: 645, endPoint y: 208, distance: 57.1
click at [645, 208] on div "Question 6 Does the woman decide to book the room? A She is unsure B Yes C No D…" at bounding box center [481, 214] width 339 height 330
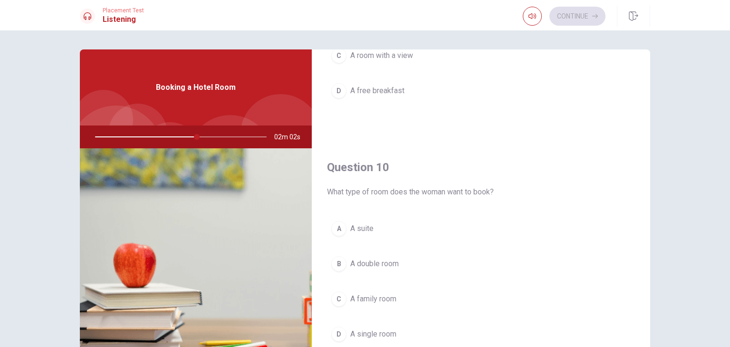
scroll to position [82, 0]
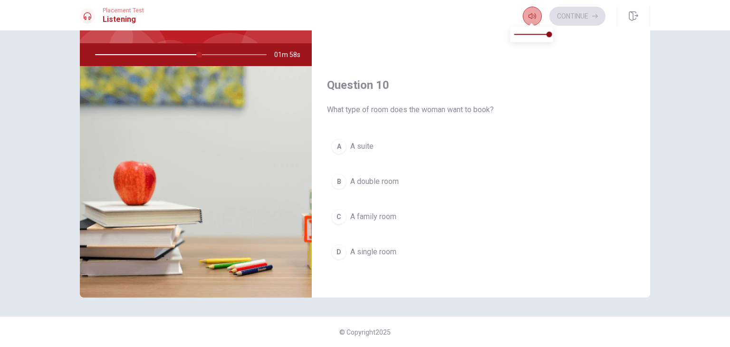
click at [538, 12] on button "button" at bounding box center [532, 16] width 19 height 19
type input "62"
type input "0.9"
type input "62"
type input "0.8"
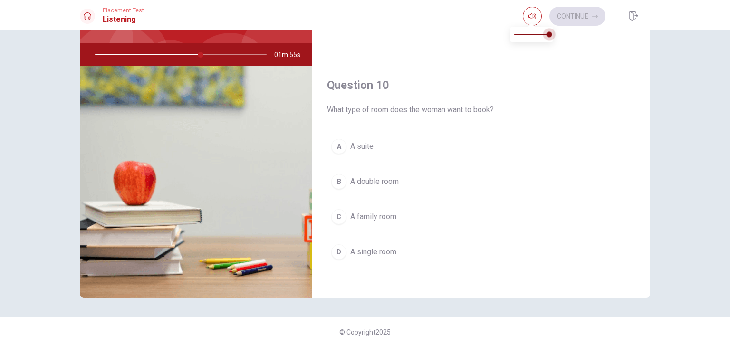
type input "62"
type input "0.7"
type input "62"
type input "0.6"
type input "62"
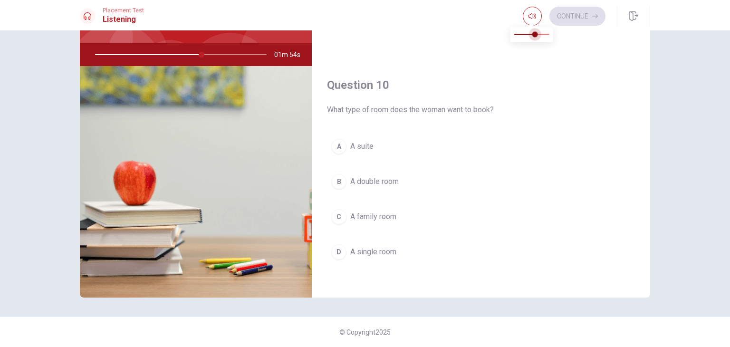
type input "0.7"
type input "62"
type input "0.8"
type input "62"
type input "0.9"
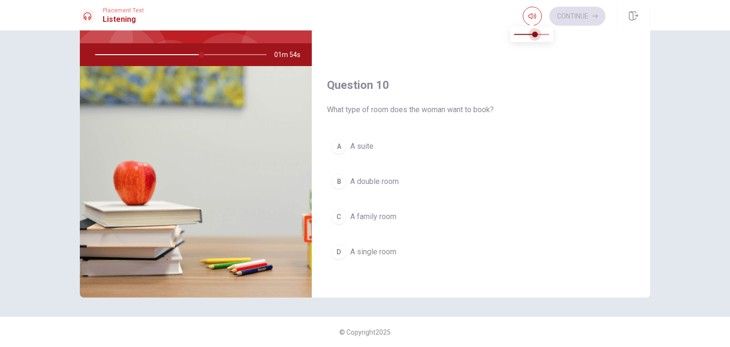
type input "62"
type input "1"
click at [552, 37] on span at bounding box center [550, 34] width 6 height 6
click at [384, 177] on span "A double room" at bounding box center [374, 181] width 48 height 11
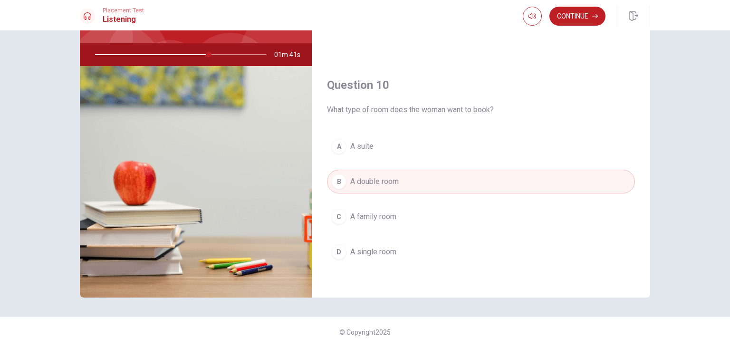
click at [401, 209] on button "C A family room" at bounding box center [481, 217] width 308 height 24
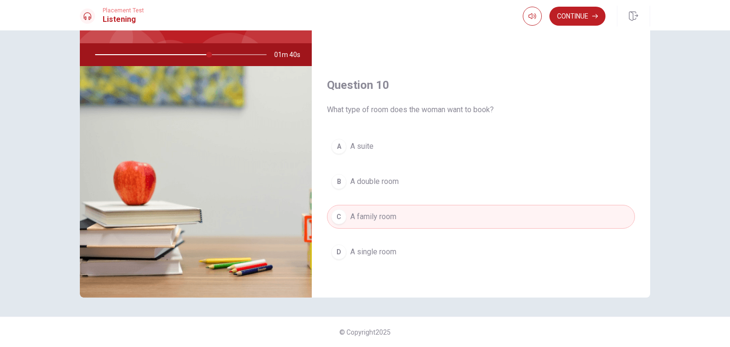
click at [414, 172] on button "B A double room" at bounding box center [481, 182] width 308 height 24
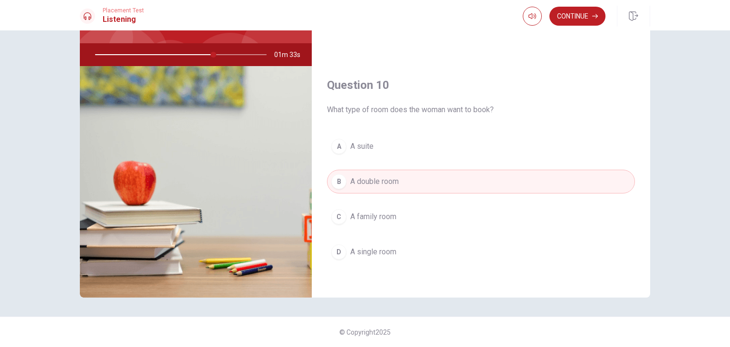
click at [406, 140] on button "A A suite" at bounding box center [481, 147] width 308 height 24
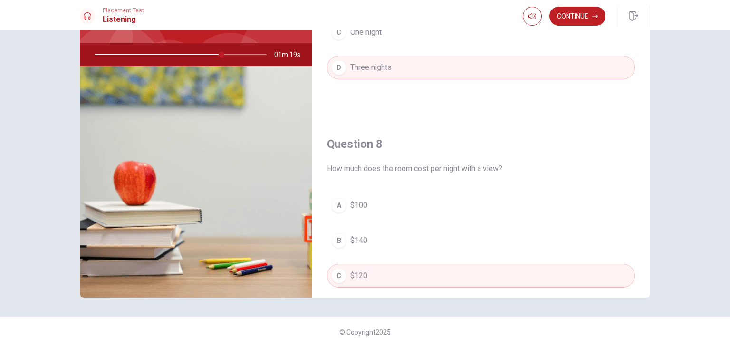
scroll to position [882, 0]
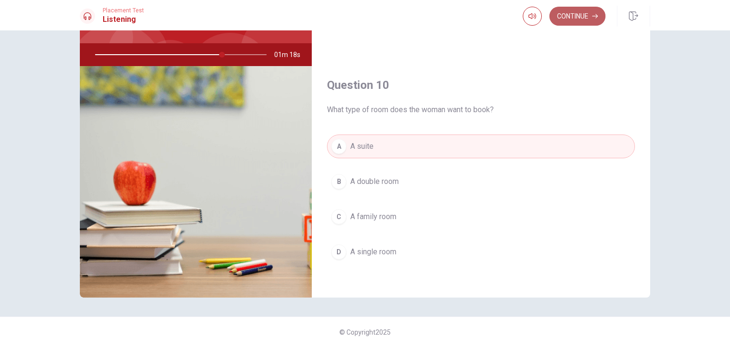
click at [587, 12] on button "Continue" at bounding box center [578, 16] width 56 height 19
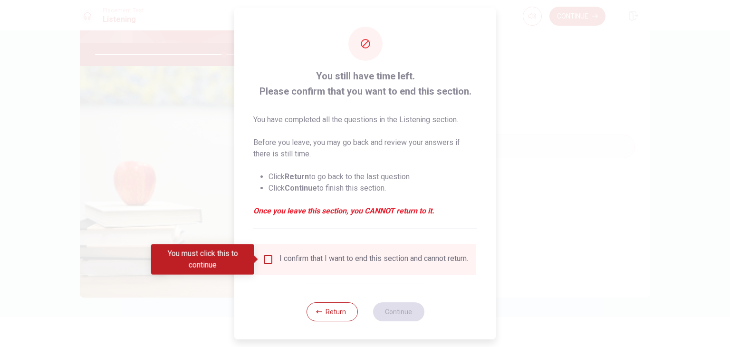
click at [266, 256] on input "You must click this to continue" at bounding box center [267, 259] width 11 height 11
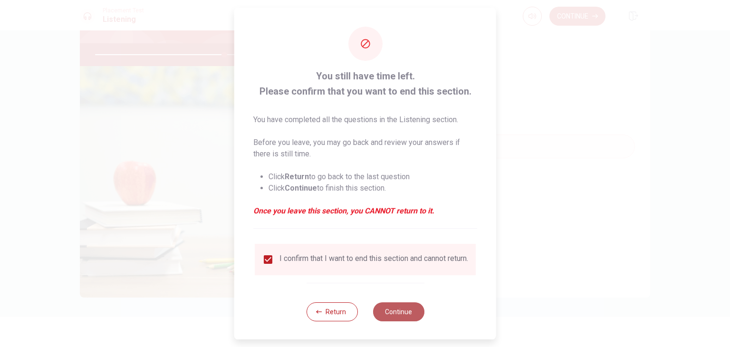
click at [399, 309] on button "Continue" at bounding box center [398, 311] width 51 height 19
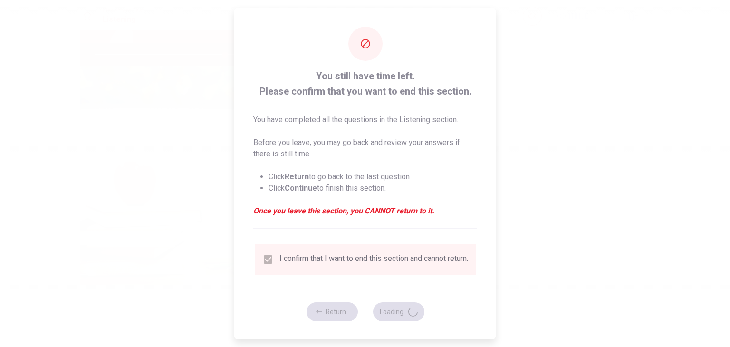
type input "76"
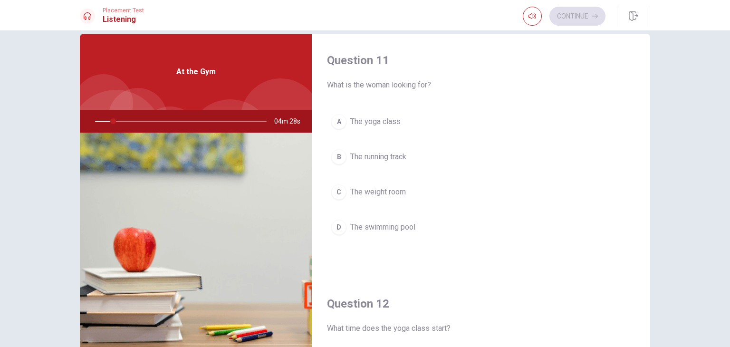
scroll to position [0, 0]
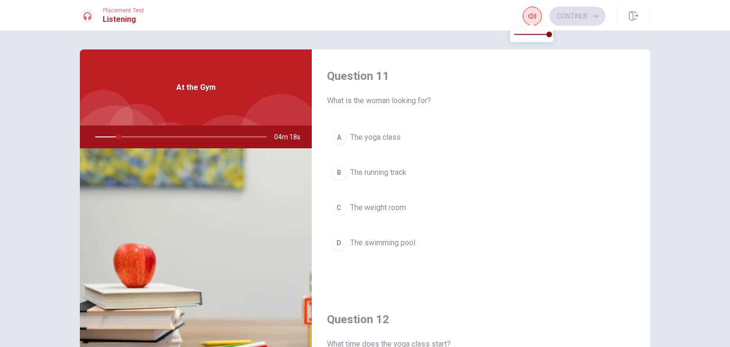
click at [532, 14] on icon "button" at bounding box center [533, 16] width 8 height 8
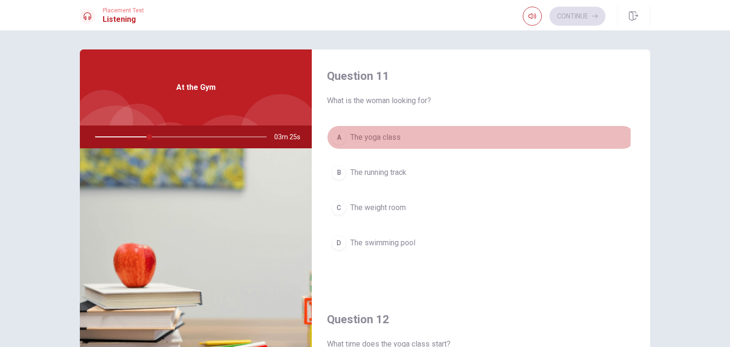
click at [336, 135] on div "A" at bounding box center [338, 137] width 15 height 15
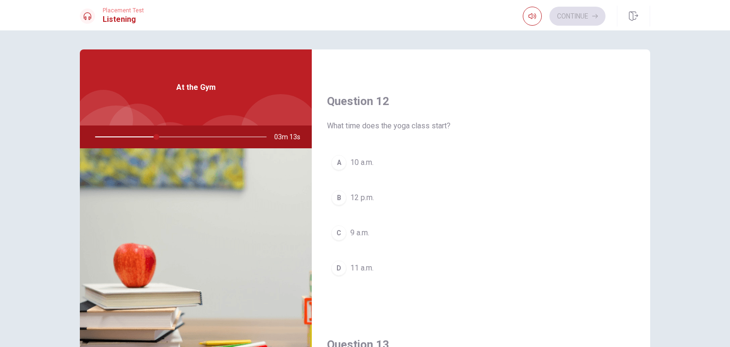
scroll to position [221, 0]
drag, startPoint x: 649, startPoint y: 138, endPoint x: 649, endPoint y: 195, distance: 57.5
click at [649, 195] on div "Question 11 What is the woman looking for? A The yoga class B The running track…" at bounding box center [365, 214] width 601 height 330
click at [380, 159] on button "A 10 a.m." at bounding box center [481, 160] width 308 height 24
drag, startPoint x: 648, startPoint y: 174, endPoint x: 645, endPoint y: 236, distance: 62.8
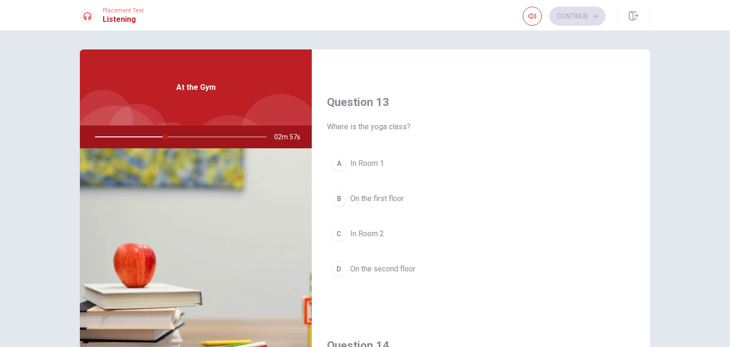
click at [645, 236] on div "Question 11 What is the woman looking for? A The yoga class B The running track…" at bounding box center [481, 214] width 339 height 330
click at [390, 194] on span "On the first floor" at bounding box center [377, 197] width 54 height 11
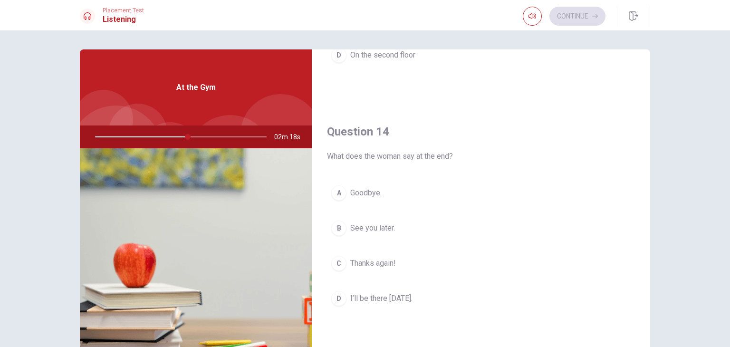
scroll to position [692, 0]
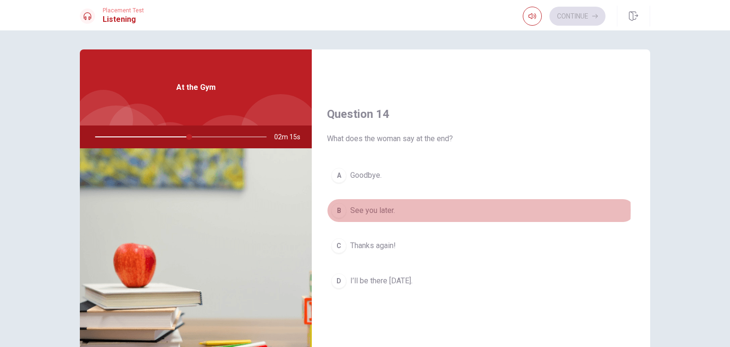
click at [383, 208] on span "See you later." at bounding box center [372, 210] width 45 height 11
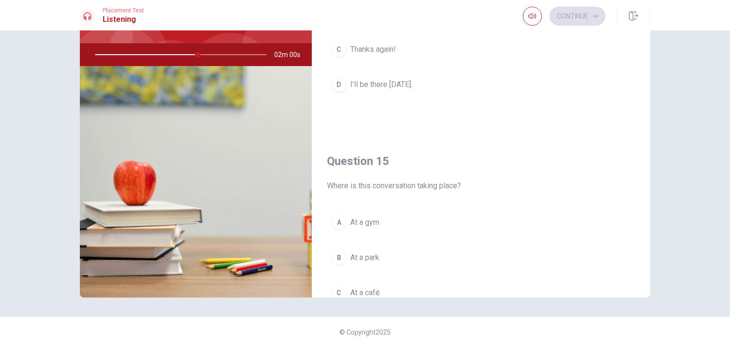
scroll to position [882, 0]
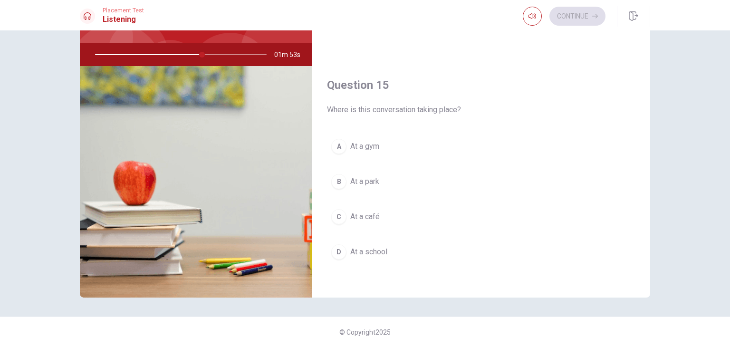
click at [374, 211] on span "At a café" at bounding box center [364, 216] width 29 height 11
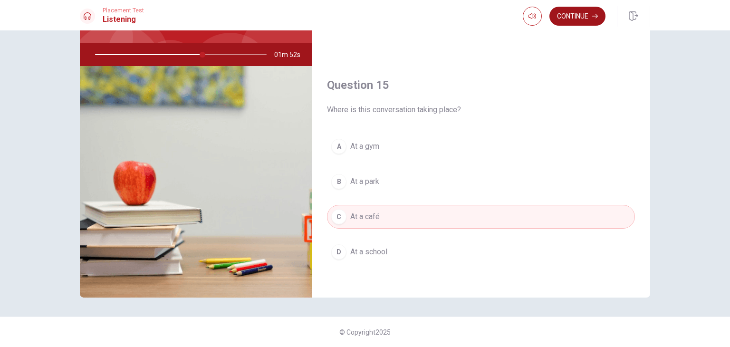
click at [569, 11] on button "Continue" at bounding box center [578, 16] width 56 height 19
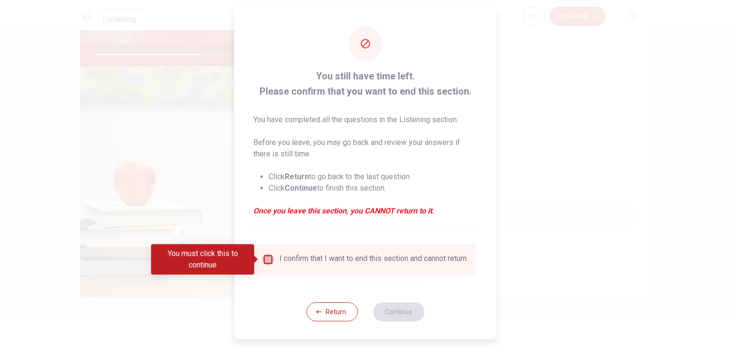
click at [271, 256] on input "You must click this to continue" at bounding box center [267, 259] width 11 height 11
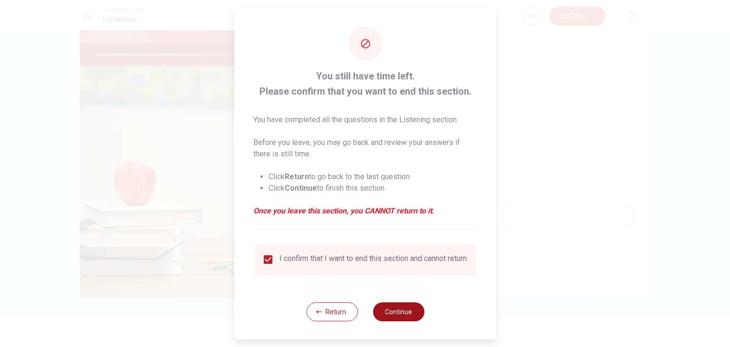
click at [385, 314] on button "Continue" at bounding box center [398, 311] width 51 height 19
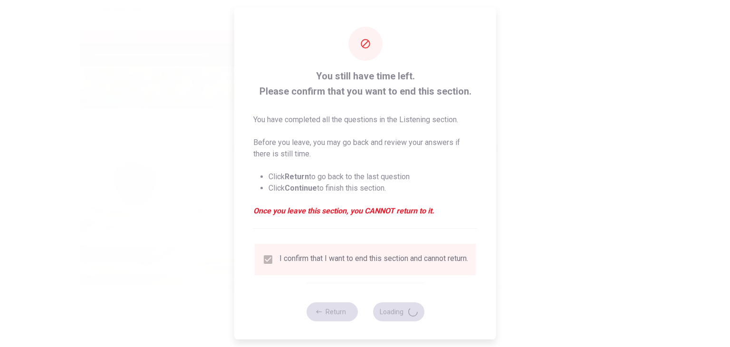
type input "64"
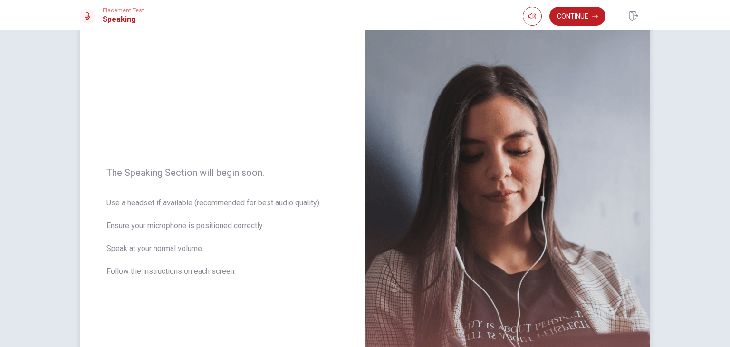
scroll to position [0, 0]
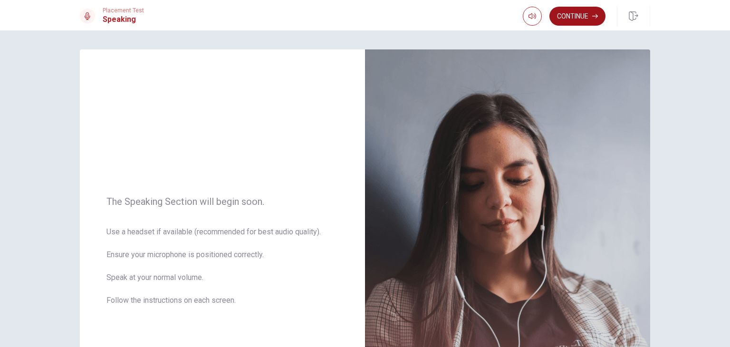
click at [571, 12] on button "Continue" at bounding box center [578, 16] width 56 height 19
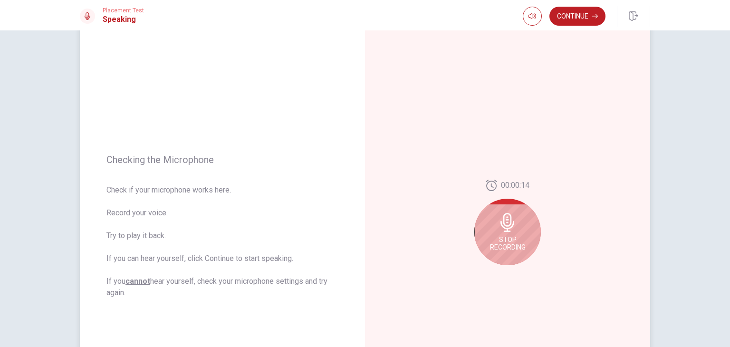
scroll to position [48, 0]
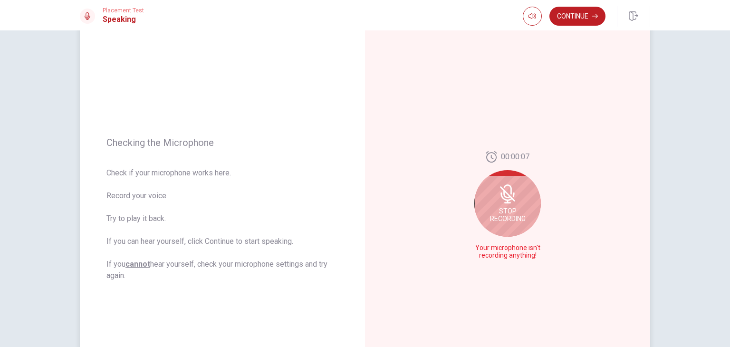
click at [501, 189] on icon at bounding box center [507, 193] width 15 height 15
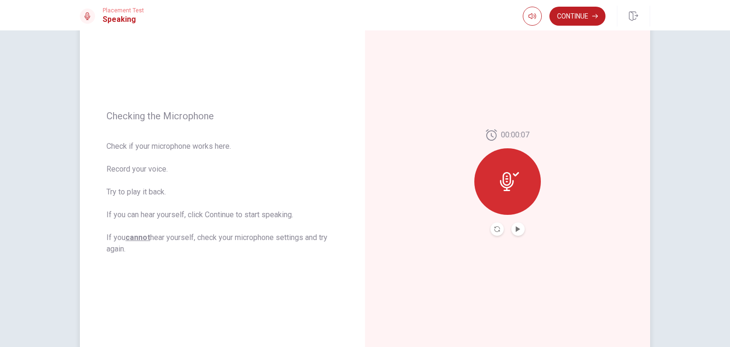
scroll to position [95, 0]
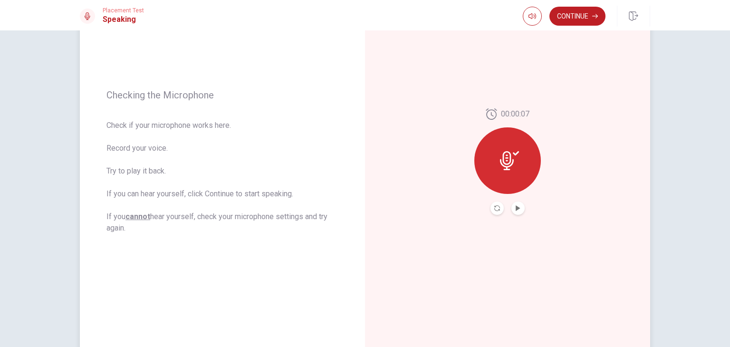
click at [507, 155] on icon at bounding box center [509, 160] width 19 height 19
click at [515, 151] on icon at bounding box center [509, 160] width 19 height 19
click at [514, 168] on icon at bounding box center [509, 160] width 19 height 19
click at [516, 210] on icon "Play Audio" at bounding box center [518, 208] width 4 height 6
click at [515, 160] on icon at bounding box center [509, 160] width 19 height 19
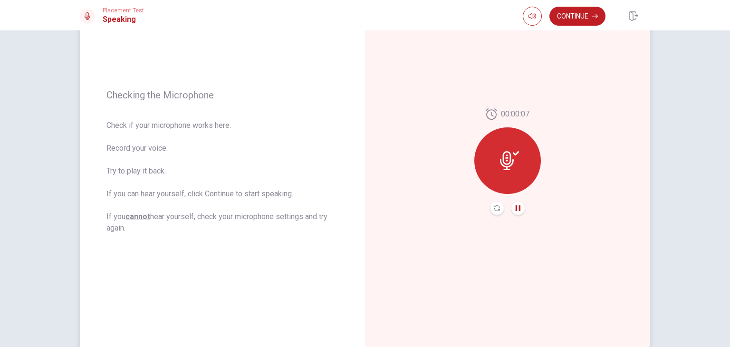
click at [513, 153] on icon at bounding box center [516, 153] width 6 height 4
click at [507, 153] on icon at bounding box center [507, 160] width 14 height 19
click at [513, 162] on icon at bounding box center [509, 160] width 19 height 19
click at [511, 154] on icon at bounding box center [509, 160] width 19 height 19
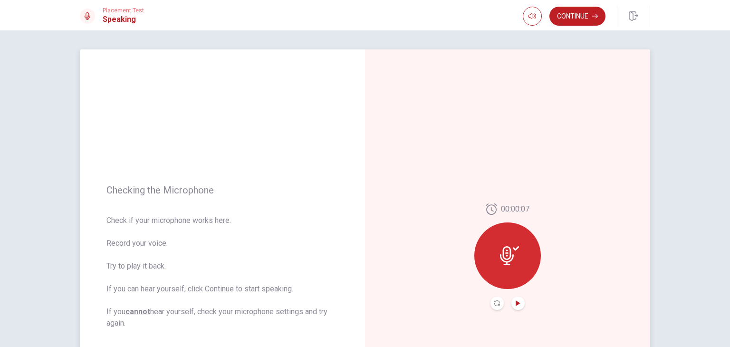
scroll to position [48, 0]
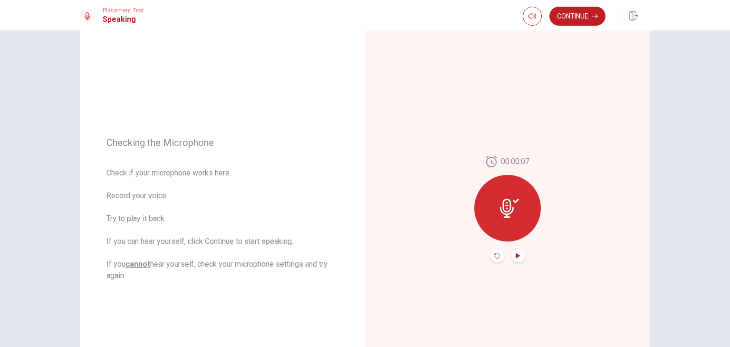
click at [497, 251] on button "Record Again" at bounding box center [497, 255] width 13 height 13
click at [574, 10] on button "Continue" at bounding box center [578, 16] width 56 height 19
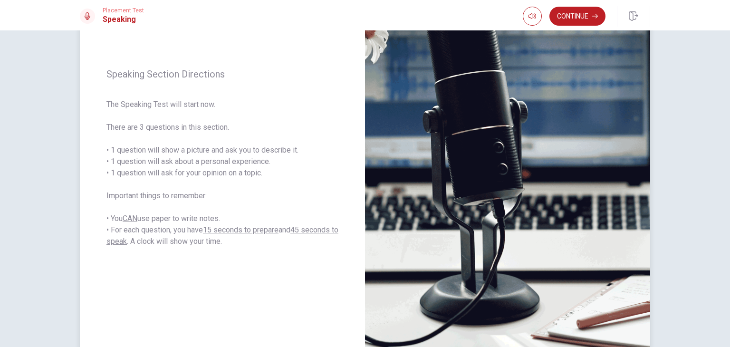
scroll to position [0, 0]
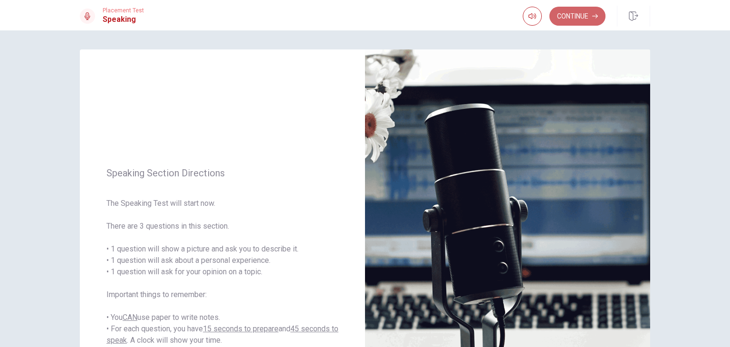
click at [586, 14] on button "Continue" at bounding box center [578, 16] width 56 height 19
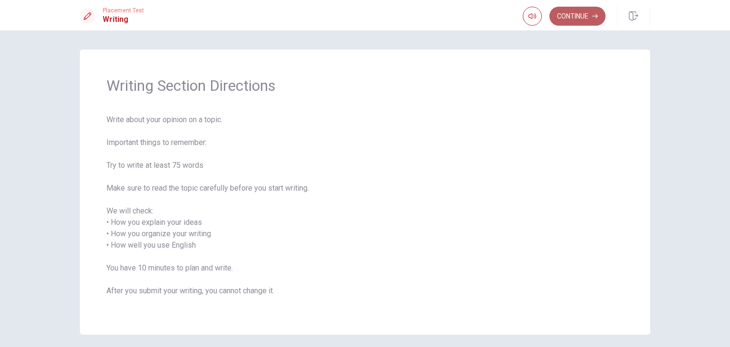
click at [592, 17] on button "Continue" at bounding box center [578, 16] width 56 height 19
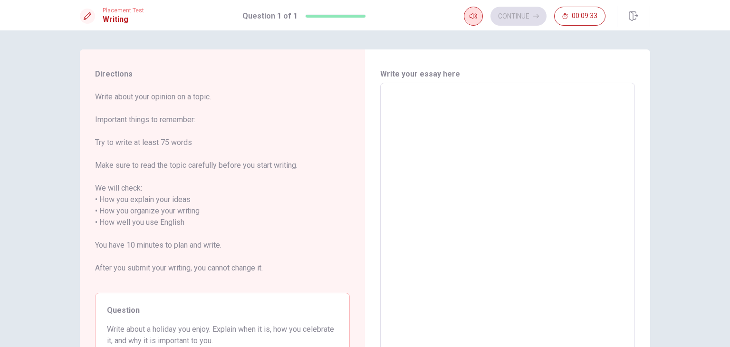
click at [477, 16] on button "button" at bounding box center [473, 16] width 19 height 19
click at [505, 18] on div "Continue 00:09:32" at bounding box center [535, 16] width 142 height 19
click at [412, 154] on textarea at bounding box center [508, 223] width 242 height 264
type textarea "N"
type textarea "x"
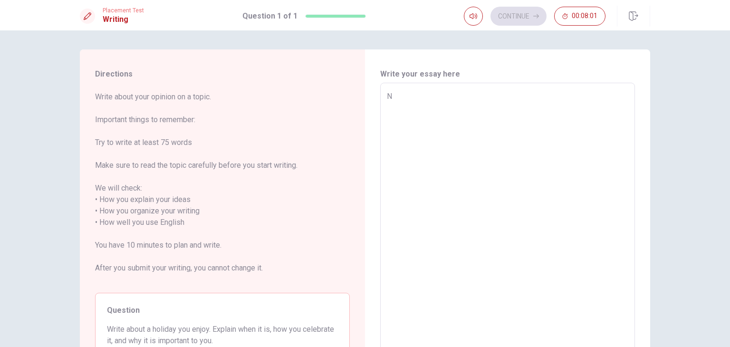
type textarea "Nu"
type textarea "x"
type textarea "Nue"
type textarea "x"
type textarea "Nu"
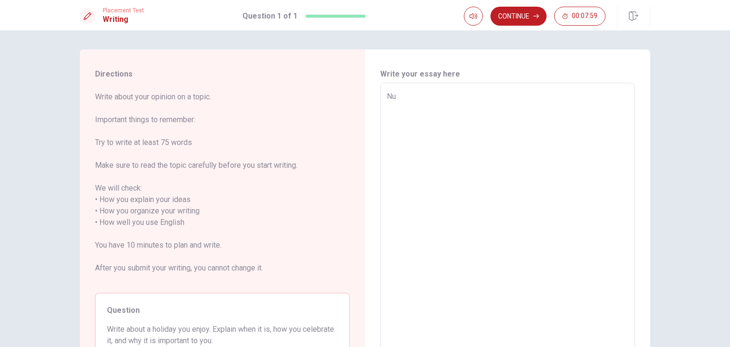
type textarea "x"
type textarea "Nur"
type textarea "x"
type textarea "Nurs"
type textarea "x"
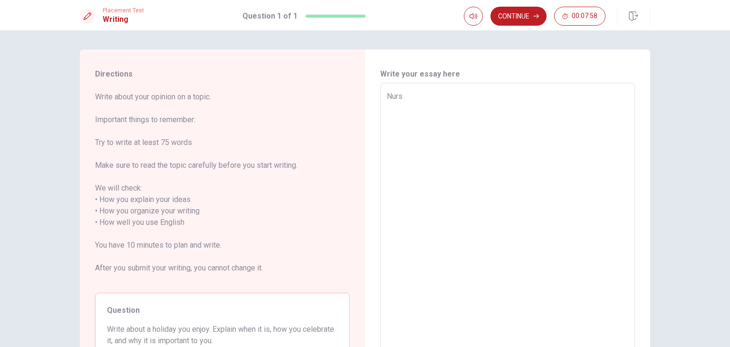
type textarea "Nursi"
type textarea "x"
type textarea "Nursin"
type textarea "x"
type textarea "Nursing"
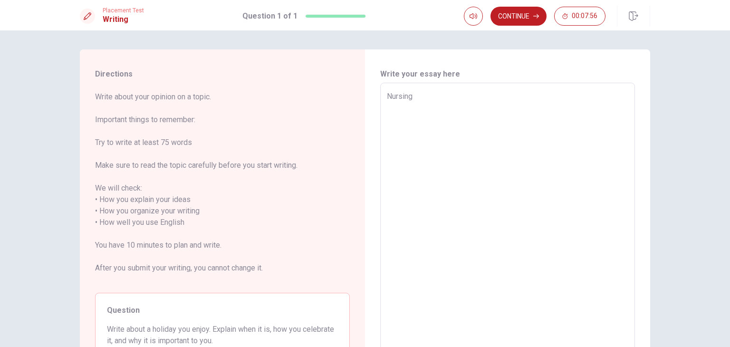
type textarea "x"
type textarea "Nursing,"
type textarea "x"
type textarea "Nursing"
type textarea "x"
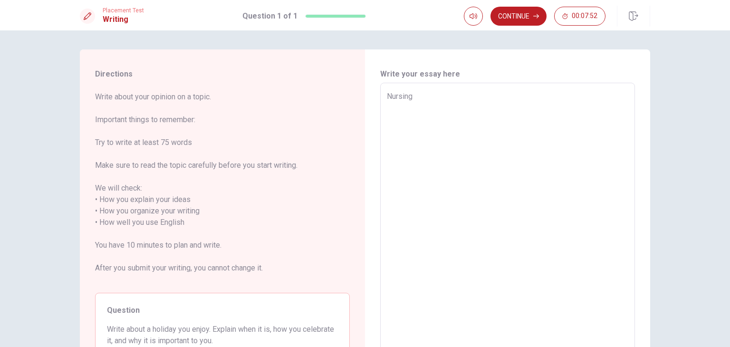
type textarea "Nursing"
type textarea "x"
type textarea "Nursing"
type textarea "x"
type textarea "Nursing i"
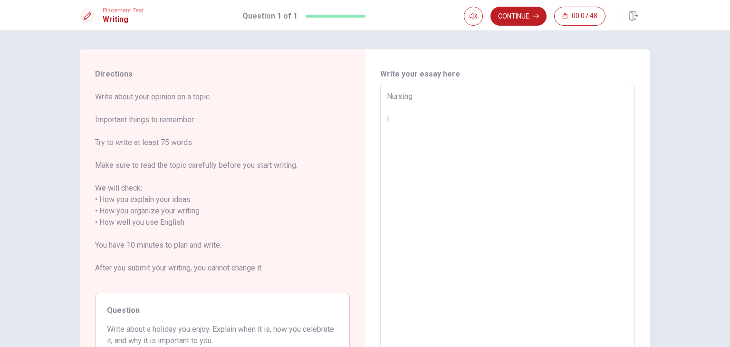
type textarea "x"
type textarea "Nursing im"
type textarea "x"
type textarea "Nursing i"
type textarea "x"
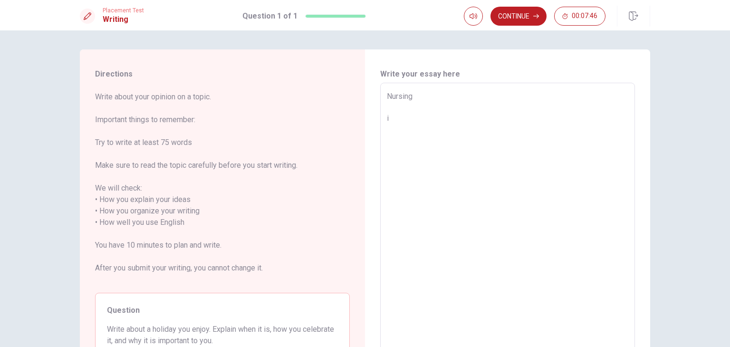
type textarea "Nursing i'"
type textarea "x"
type textarea "Nursing i'm"
type textarea "x"
type textarea "Nursing i'm"
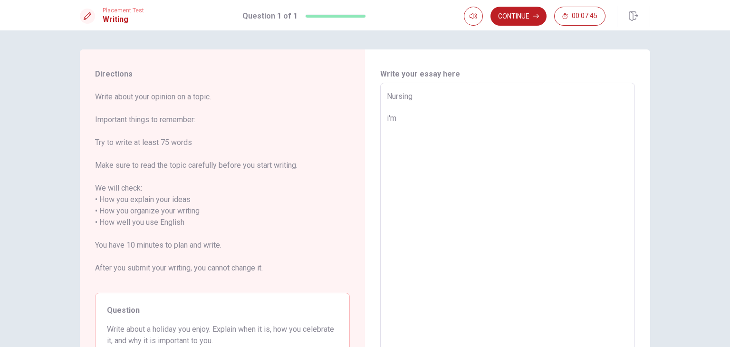
type textarea "x"
type textarea "Nursing i'm n"
type textarea "x"
type textarea "Nursing i'm nu"
type textarea "x"
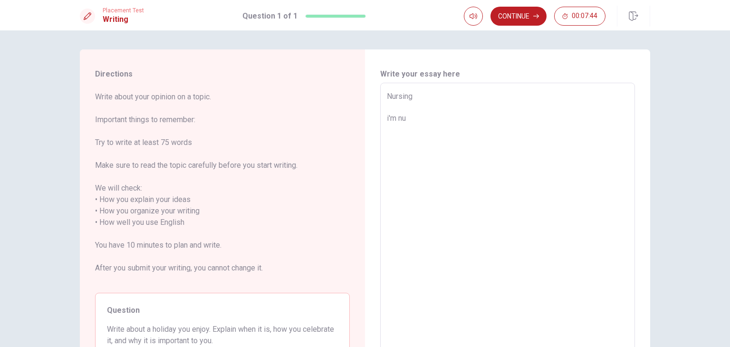
type textarea "Nursing i'm nur"
type textarea "x"
type textarea "Nursing i'm nurn"
type textarea "x"
type textarea "Nursing i'm nur"
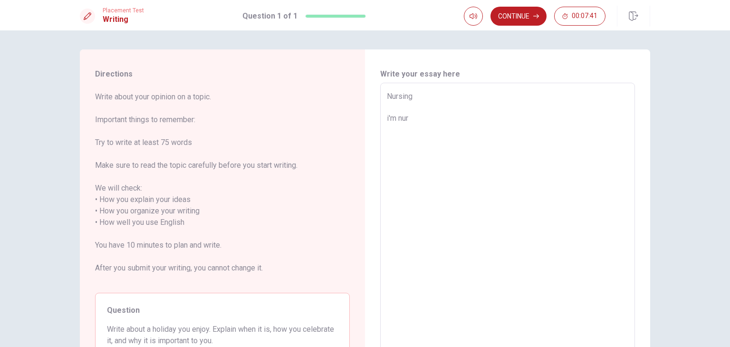
type textarea "x"
type textarea "Nursing i'm nurs"
type textarea "x"
type textarea "Nursing i'm nursi"
type textarea "x"
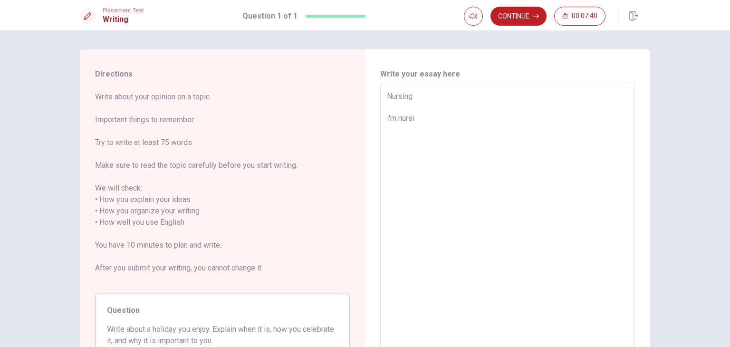
type textarea "Nursing i'm nursin"
type textarea "x"
type textarea "Nursing i'm nursing"
type textarea "x"
type textarea "Nursing i'm nursing"
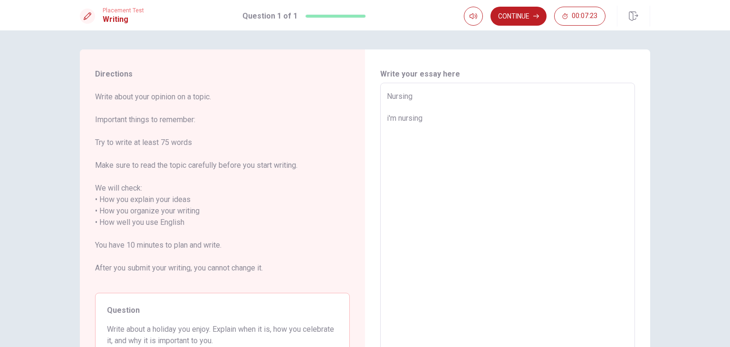
type textarea "x"
type textarea "Nursing i'm nursing"
type textarea "x"
type textarea "Nursing i'm nursin"
type textarea "x"
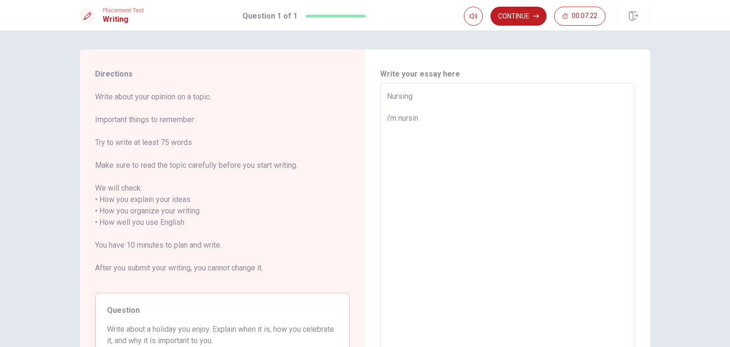
type textarea "Nursing i'm nursi"
type textarea "x"
type textarea "Nursing i'm nurs"
type textarea "x"
type textarea "Nursing i'm nur"
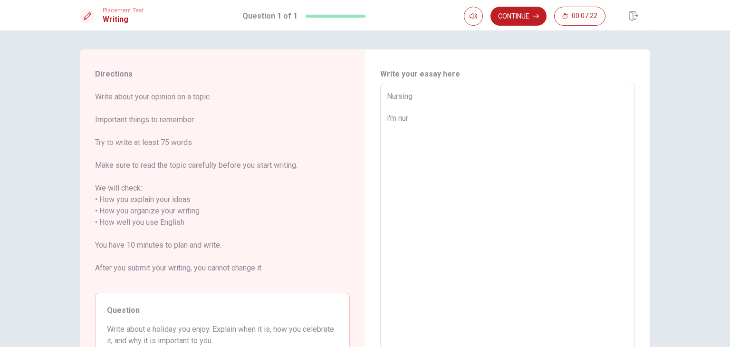
type textarea "x"
type textarea "Nursing i'm n"
type textarea "x"
type textarea "Nursing i'm"
type textarea "x"
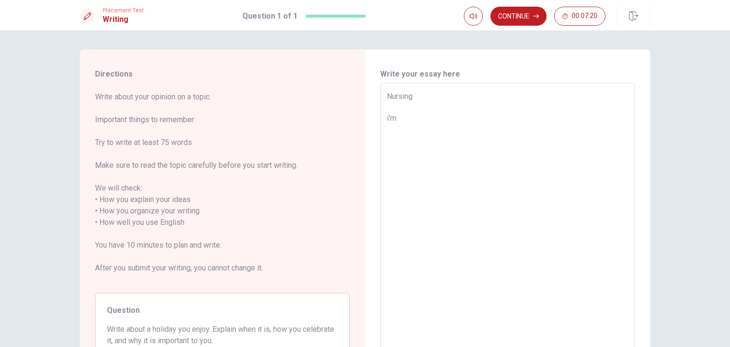
type textarea "Nursing i'm a"
type textarea "x"
type textarea "Nursing i'm a"
type textarea "x"
type textarea "Nursing i'm a n"
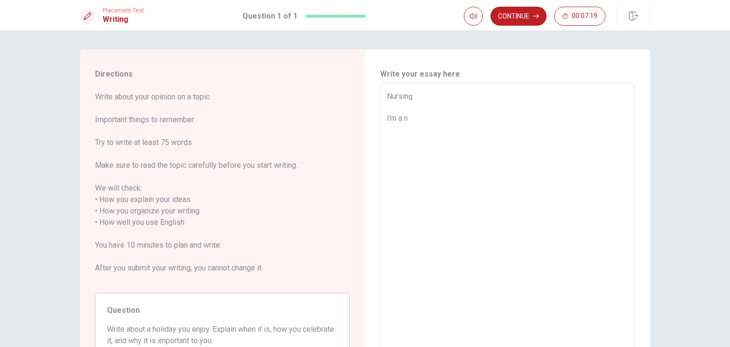
type textarea "x"
type textarea "Nursing i'm a nu"
type textarea "x"
type textarea "Nursing i'm a nur"
type textarea "x"
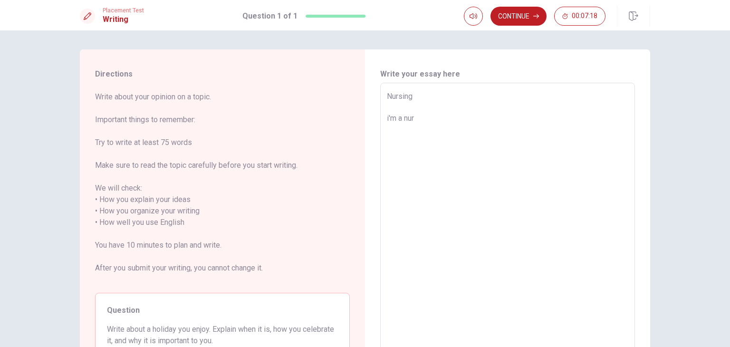
type textarea "Nursing i'm a nurs"
type textarea "x"
type textarea "Nursing i'm a nurse"
type textarea "x"
type textarea "Nursing i'm a nurse"
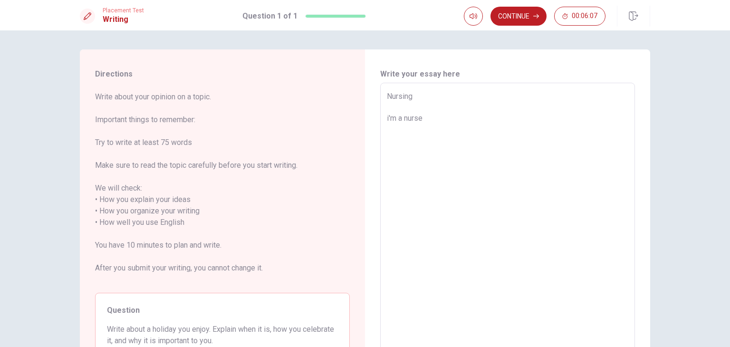
type textarea "x"
type textarea "Nursing i'm a nurse a"
type textarea "x"
type textarea "Nursing i'm a nurse a"
type textarea "x"
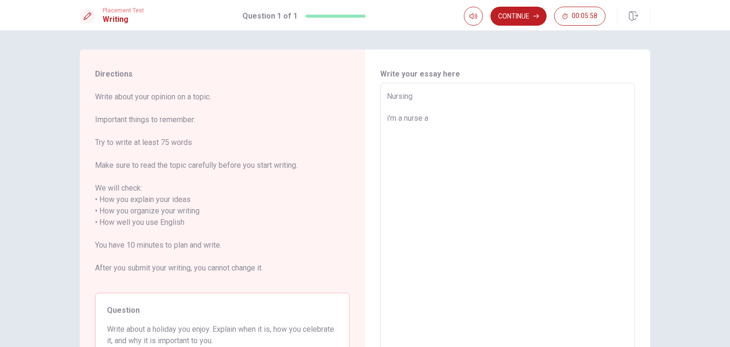
type textarea "Nursing i'm a nurse a f"
type textarea "x"
type textarea "Nursing i'm a nurse a fo"
type textarea "x"
type textarea "Nursing i'm a nurse a for"
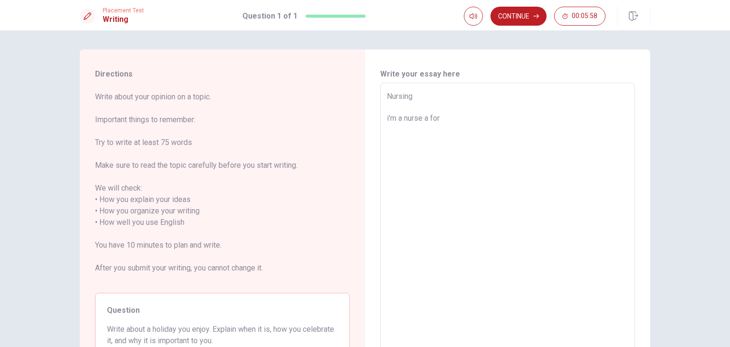
type textarea "x"
type textarea "Nursing i'm a nurse a for"
type textarea "x"
type textarea "Nursing i'm a nurse a for e"
type textarea "x"
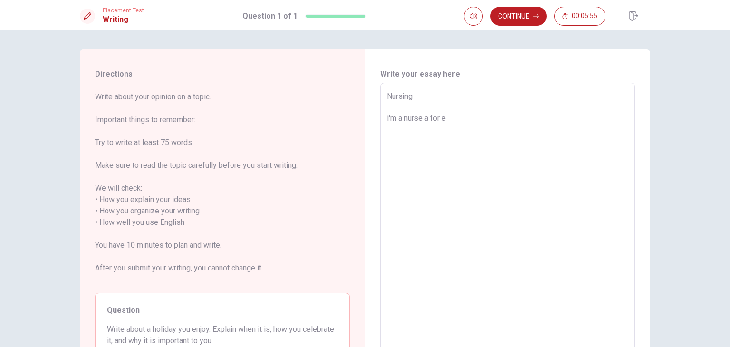
type textarea "Nursing i'm a nurse a for ex"
type textarea "x"
type textarea "Nursing i'm a nurse a for exa"
type textarea "x"
type textarea "Nursing i'm a nurse a for exaa"
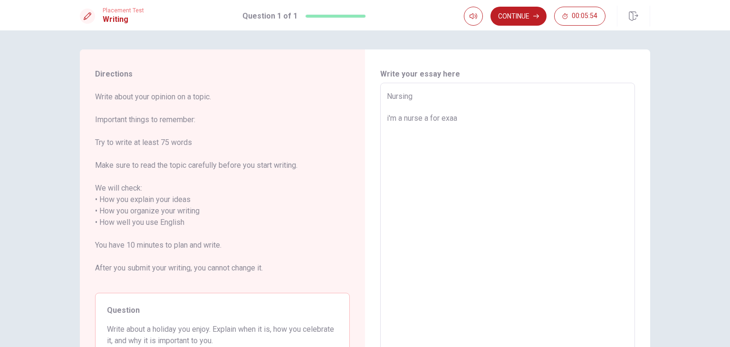
type textarea "x"
type textarea "Nursing i'm a nurse a for exa"
type textarea "x"
type textarea "Nursing i'm a nurse a for exac"
type textarea "x"
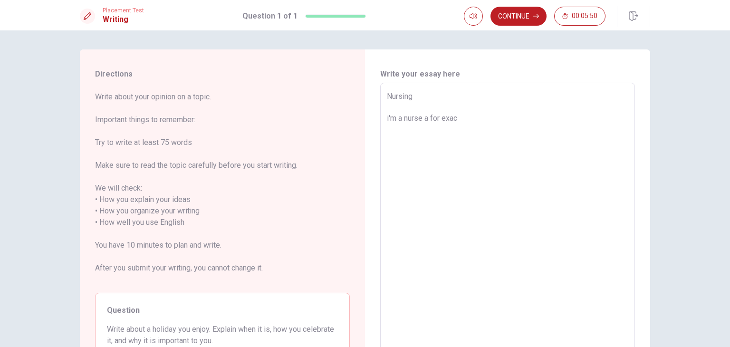
type textarea "Nursing i'm a nurse a for exact"
type textarea "x"
type textarea "Nursing i'm a nurse a for exactl"
type textarea "x"
type textarea "Nursing i'm a nurse a for exactly"
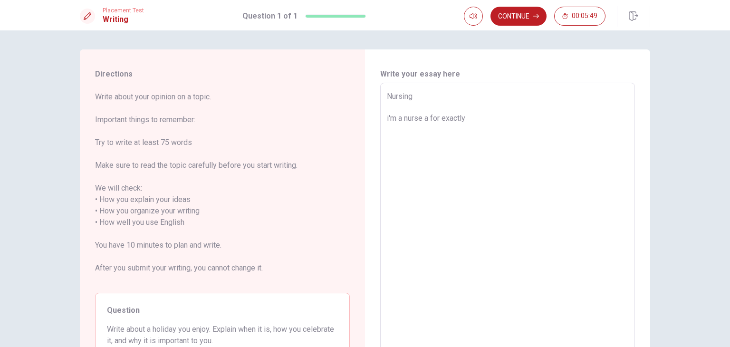
type textarea "x"
type textarea "Nursing i'm a nurse a for exactly"
type textarea "x"
type textarea "Nursing i'm a nurse a for exactly 1"
type textarea "x"
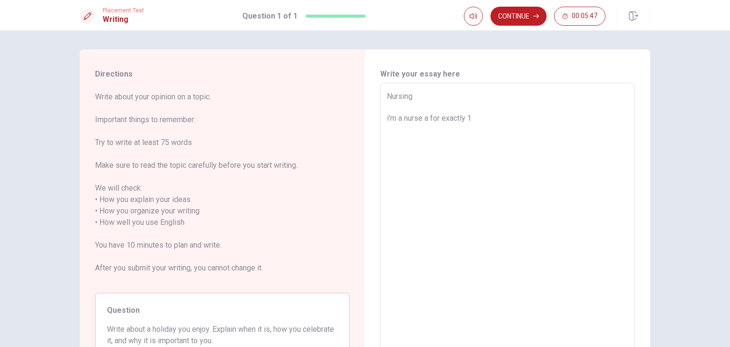
type textarea "Nursing i'm a nurse a for exactly 12"
type textarea "x"
type textarea "Nursing i'm a nurse a for exactly 12"
type textarea "x"
type textarea "Nursing i'm a nurse a for exactly 12 y"
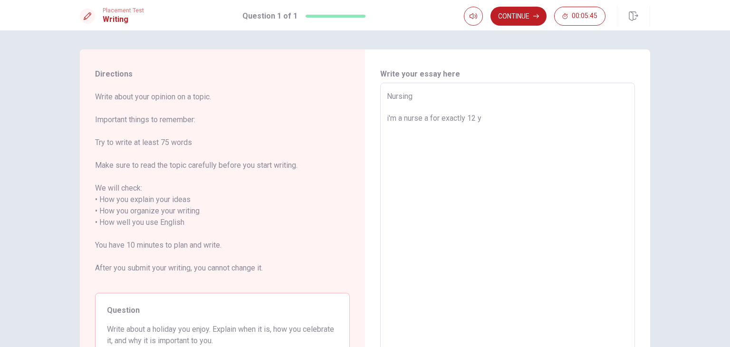
type textarea "x"
type textarea "Nursing i'm a nurse a for exactly 12 ye"
type textarea "x"
type textarea "Nursing i'm a nurse a for exactly 12 yea"
type textarea "x"
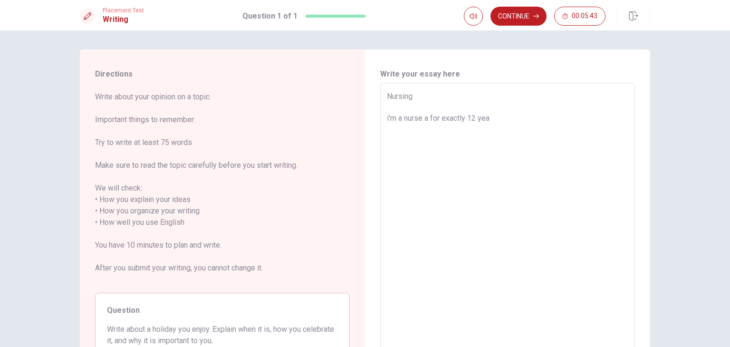
type textarea "Nursing i'm a nurse a for exactly 12 year"
type textarea "x"
type textarea "Nursing i'm a nurse a for exactly 12 years"
type textarea "x"
type textarea "Nursing i'm a nurse a for exactly 12 years"
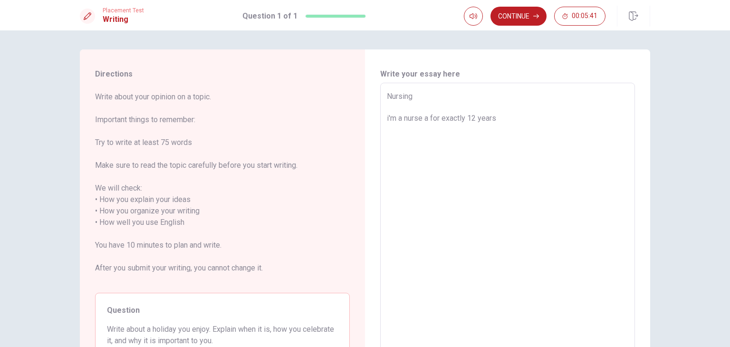
type textarea "x"
type textarea "Nursing i'm a nurse a for exactly 12 years i"
type textarea "x"
type textarea "Nursing i'm a nurse a for exactly 12 years in"
type textarea "x"
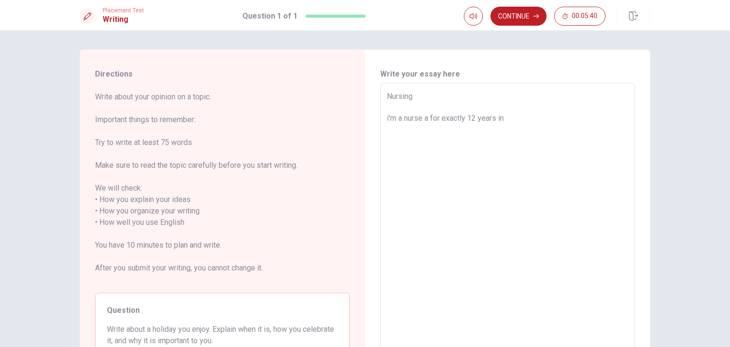
type textarea "Nursing i'm a nurse a for exactly 12 years in"
type textarea "x"
type textarea "Nursing i'm a nurse a for exactly 12 years in t"
type textarea "x"
type textarea "Nursing i'm a nurse a for exactly 12 years in th"
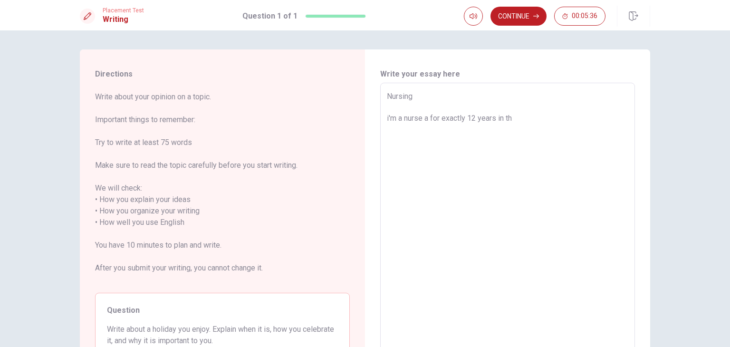
type textarea "x"
type textarea "Nursing i'm a nurse a for exactly 12 years in thi"
type textarea "x"
type textarea "Nursing i'm a nurse a for exactly 12 years in this"
type textarea "x"
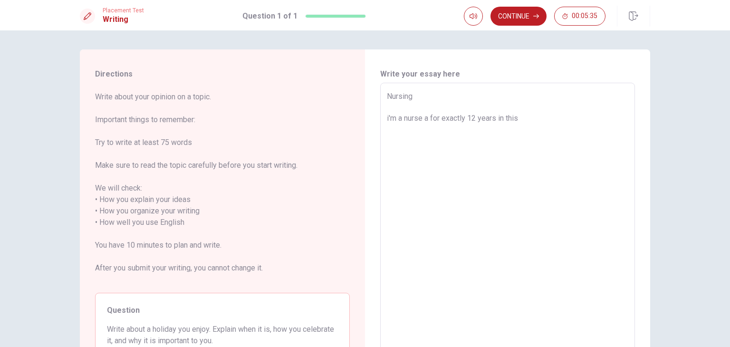
type textarea "Nursing i'm a nurse a for exactly 12 years in this"
type textarea "x"
type textarea "Nursing i'm a nurse a for exactly 12 years in this f"
type textarea "x"
type textarea "Nursing i'm a nurse a for exactly 12 years in this fi"
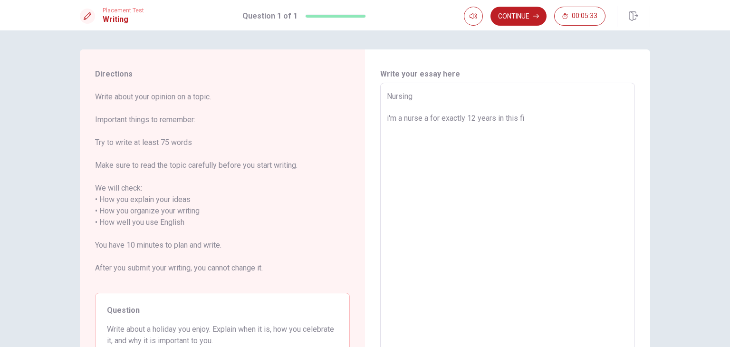
type textarea "x"
type textarea "Nursing i'm a nurse a for exactly 12 years in this fie"
type textarea "x"
type textarea "Nursing i'm a nurse a for exactly 12 years in this fiel"
type textarea "x"
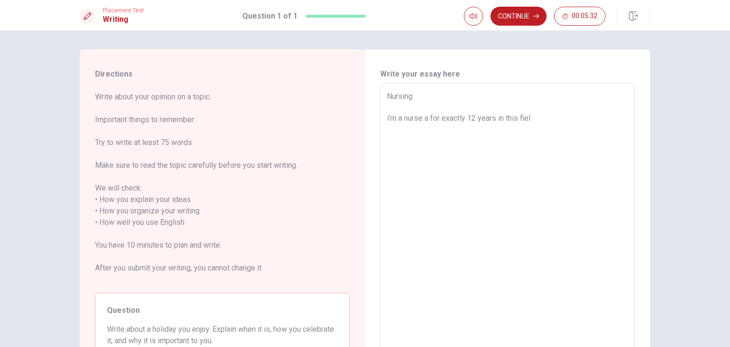
type textarea "Nursing i'm a nurse a for exactly 12 years in this field"
type textarea "x"
type textarea "Nursing i'm a nurse a for exactly 12 years in this field."
type textarea "x"
type textarea "Nursing i'm a nurse a for exactly 12 years in this field."
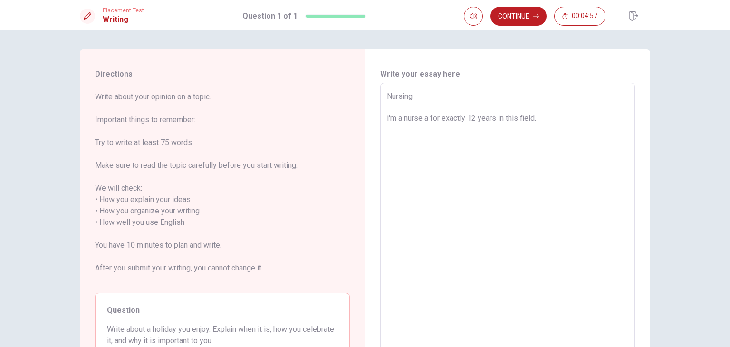
type textarea "x"
type textarea "Nursing i'm a nurse a for exactly 12 years in this field. i"
type textarea "x"
type textarea "Nursing i'm a nurse a for exactly 12 years in this field. i"
type textarea "x"
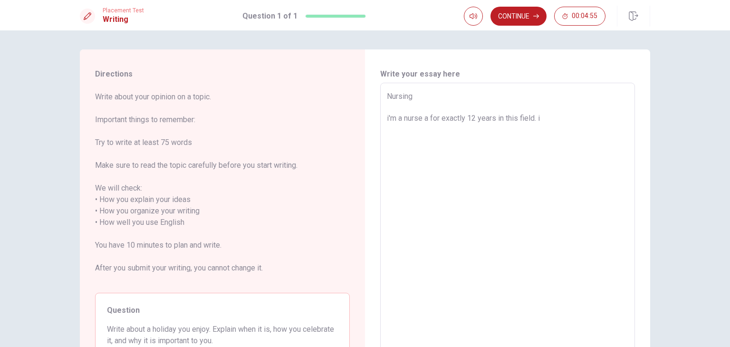
type textarea "Nursing i'm a nurse a for exactly 12 years in this field. i b"
type textarea "x"
type textarea "Nursing i'm a nurse a for exactly 12 years in this field. i be"
type textarea "x"
type textarea "Nursing i'm a nurse a for exactly 12 years in this field. i [GEOGRAPHIC_DATA]"
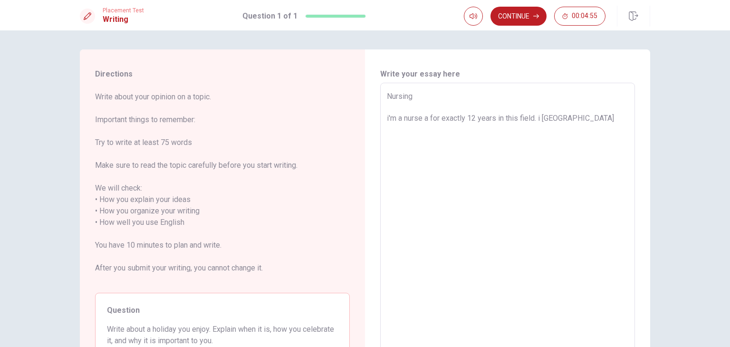
type textarea "x"
type textarea "Nursing i'm a nurse a for exactly 12 years in this field. i beli"
type textarea "x"
type textarea "Nursing i'm a nurse a for exactly 12 years in this field. i belie"
click at [520, 19] on button "Continue" at bounding box center [519, 16] width 56 height 19
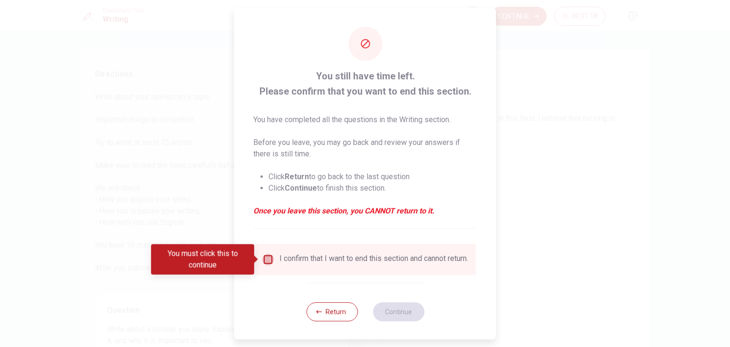
click at [267, 262] on input "You must click this to continue" at bounding box center [267, 259] width 11 height 11
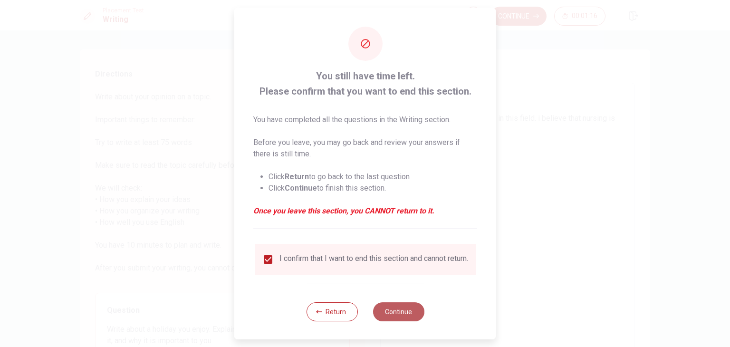
click at [403, 317] on button "Continue" at bounding box center [398, 311] width 51 height 19
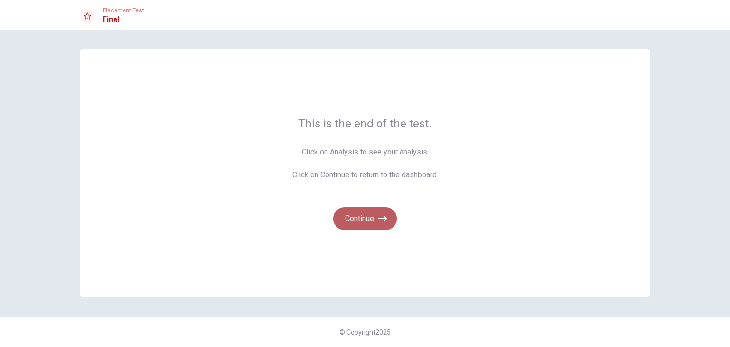
click at [354, 219] on button "Continue" at bounding box center [365, 218] width 64 height 23
